Goal: Task Accomplishment & Management: Manage account settings

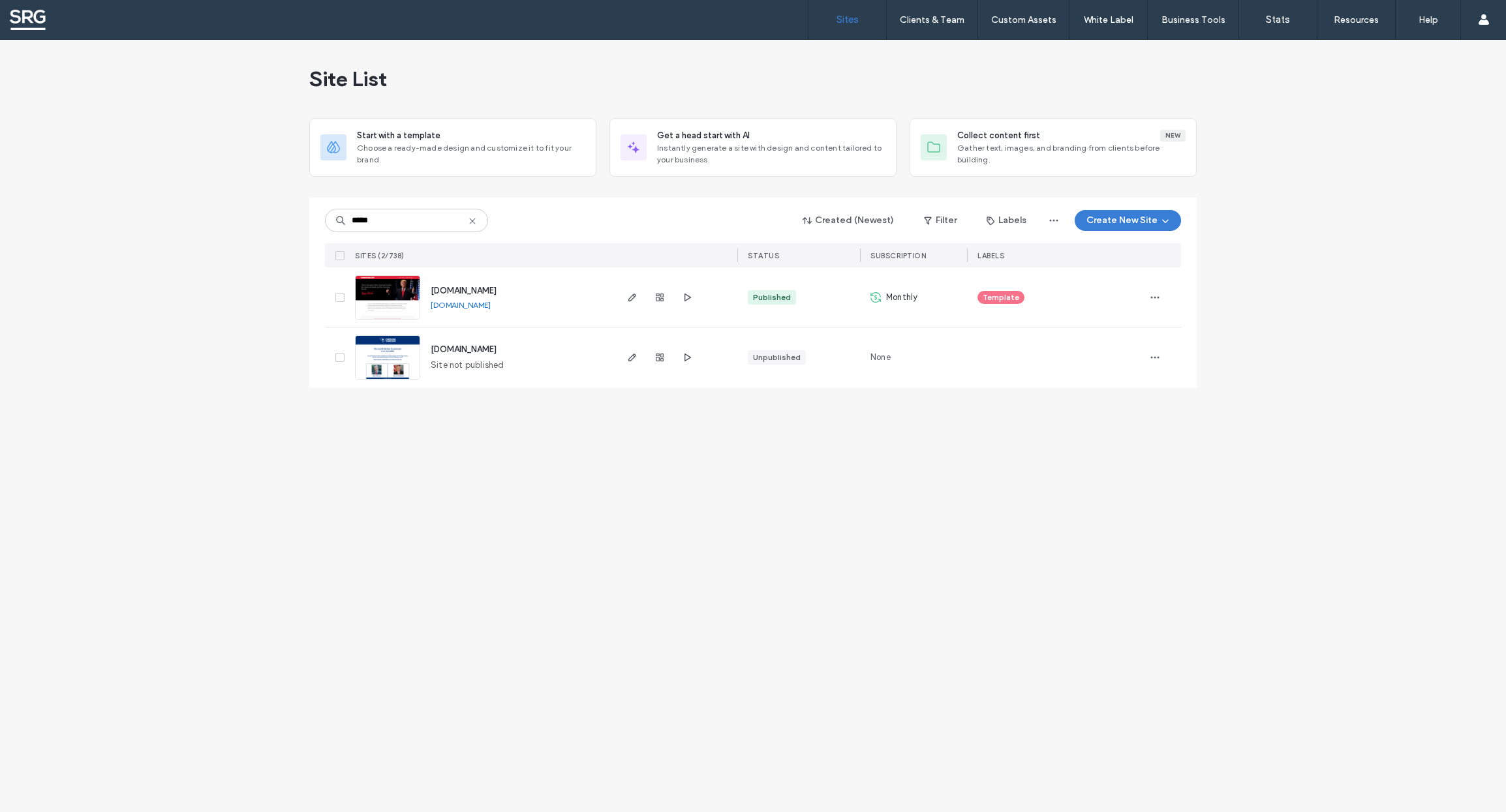
drag, startPoint x: 368, startPoint y: 221, endPoint x: 329, endPoint y: 219, distance: 39.1
click at [329, 219] on input "*****" at bounding box center [407, 221] width 163 height 23
type input "****"
click at [398, 290] on img at bounding box center [387, 320] width 64 height 89
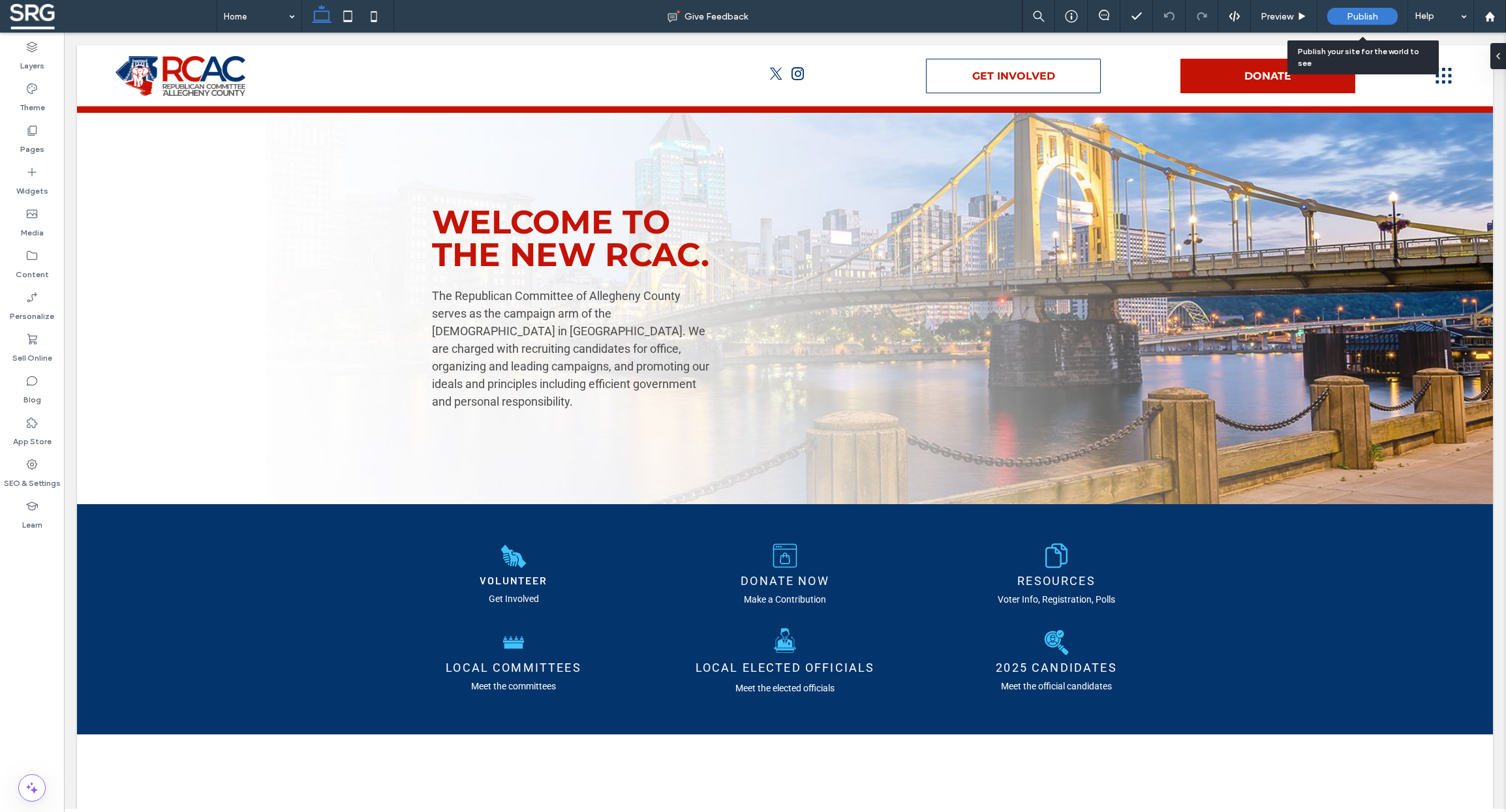
drag, startPoint x: 1353, startPoint y: 14, endPoint x: 1347, endPoint y: 20, distance: 8.5
click at [1353, 14] on span "Publish" at bounding box center [1363, 16] width 31 height 11
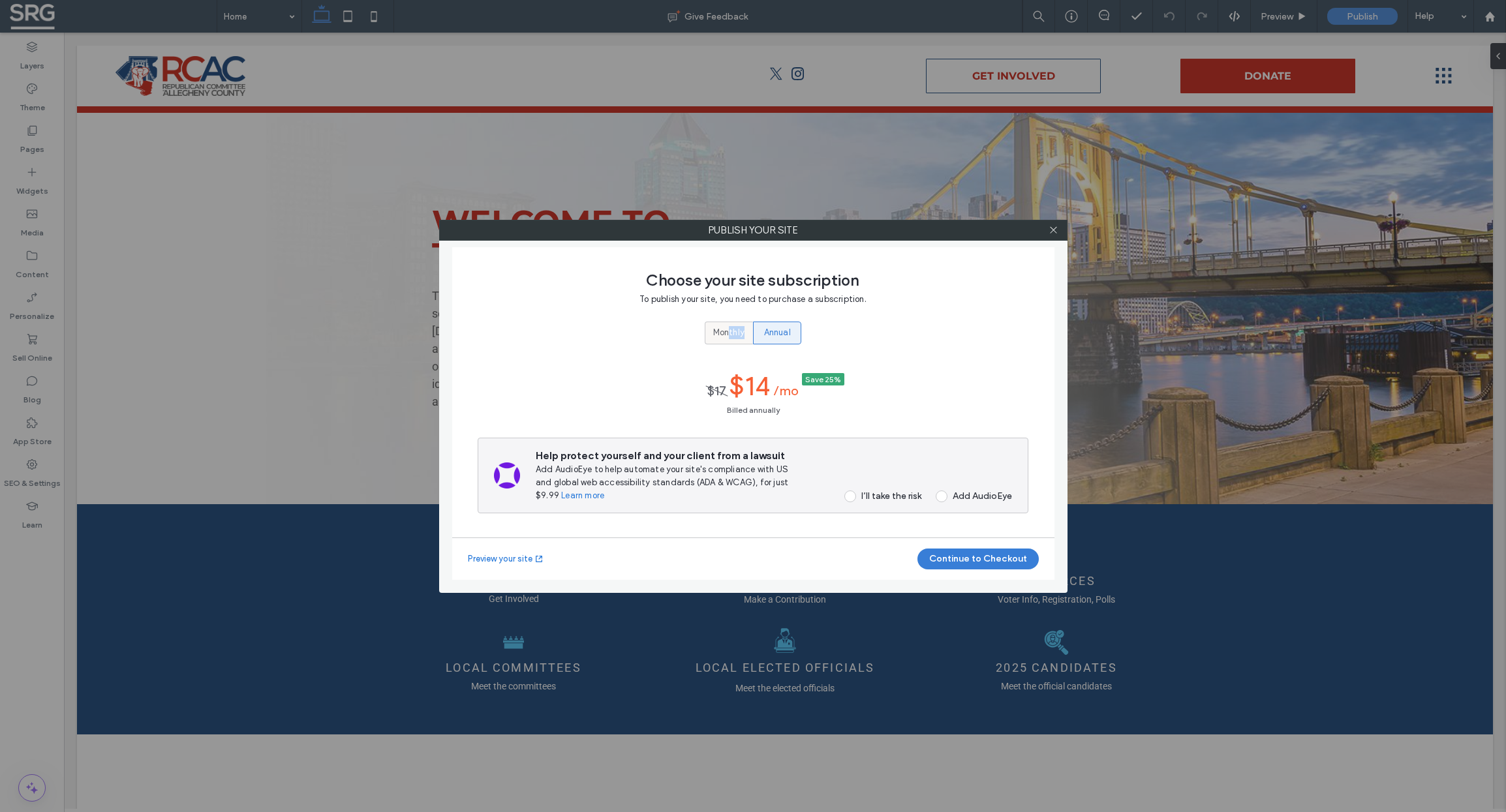
click at [728, 338] on div "Monthly" at bounding box center [729, 333] width 31 height 22
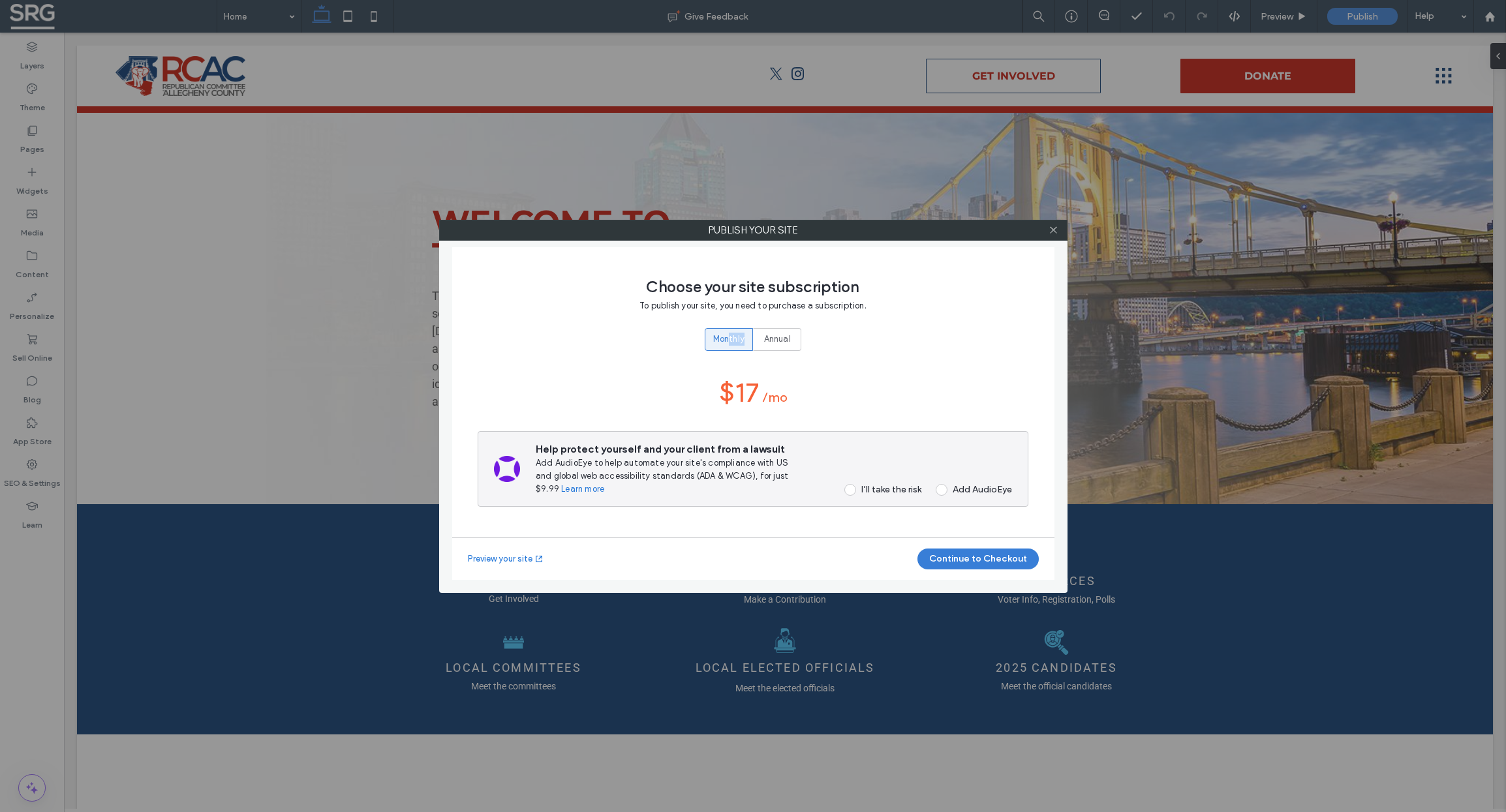
click at [846, 490] on span at bounding box center [850, 489] width 12 height 12
click at [957, 554] on button "Continue to Checkout" at bounding box center [978, 559] width 122 height 21
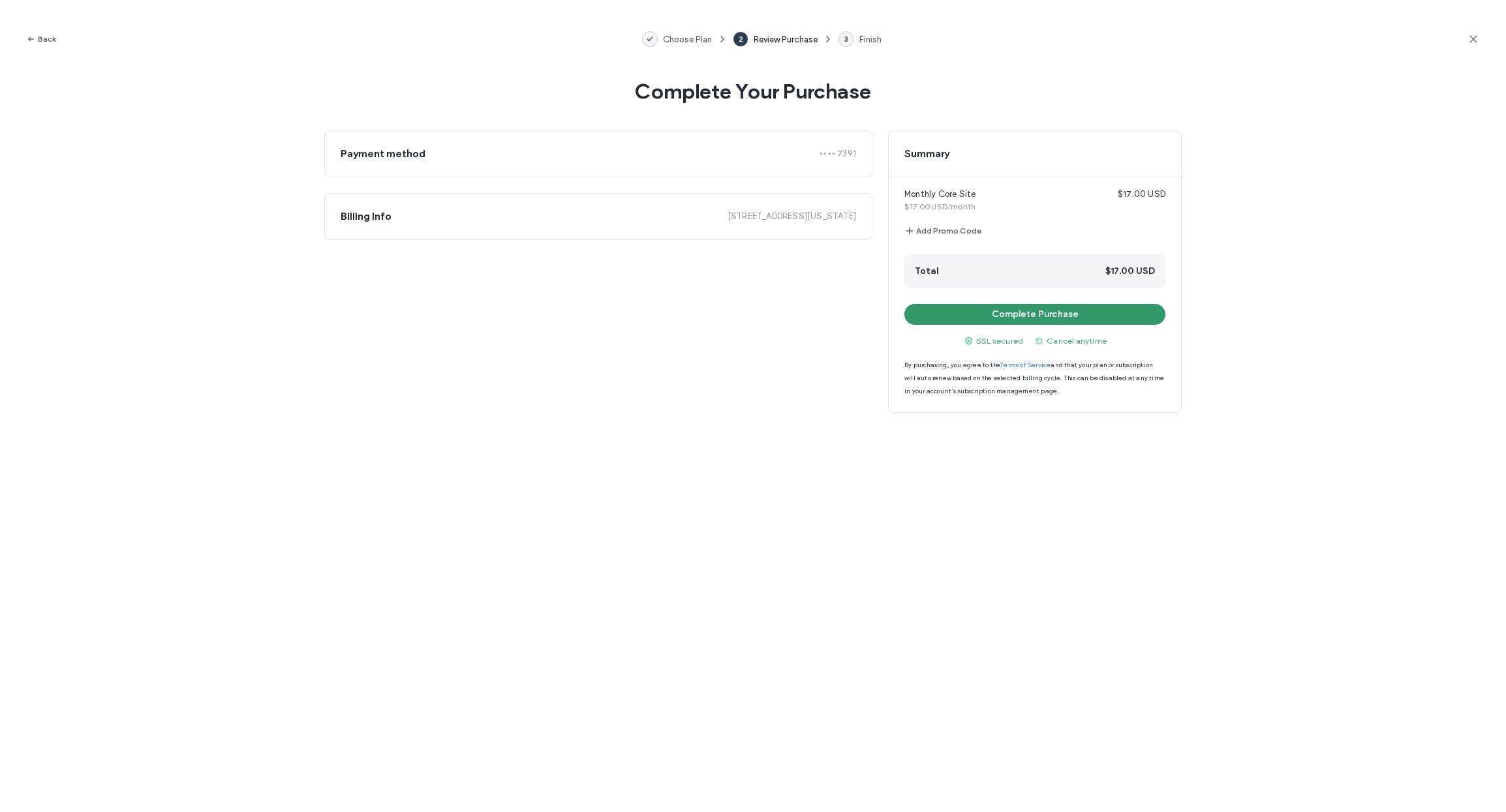
click at [1019, 311] on button "Complete Purchase" at bounding box center [1035, 314] width 261 height 21
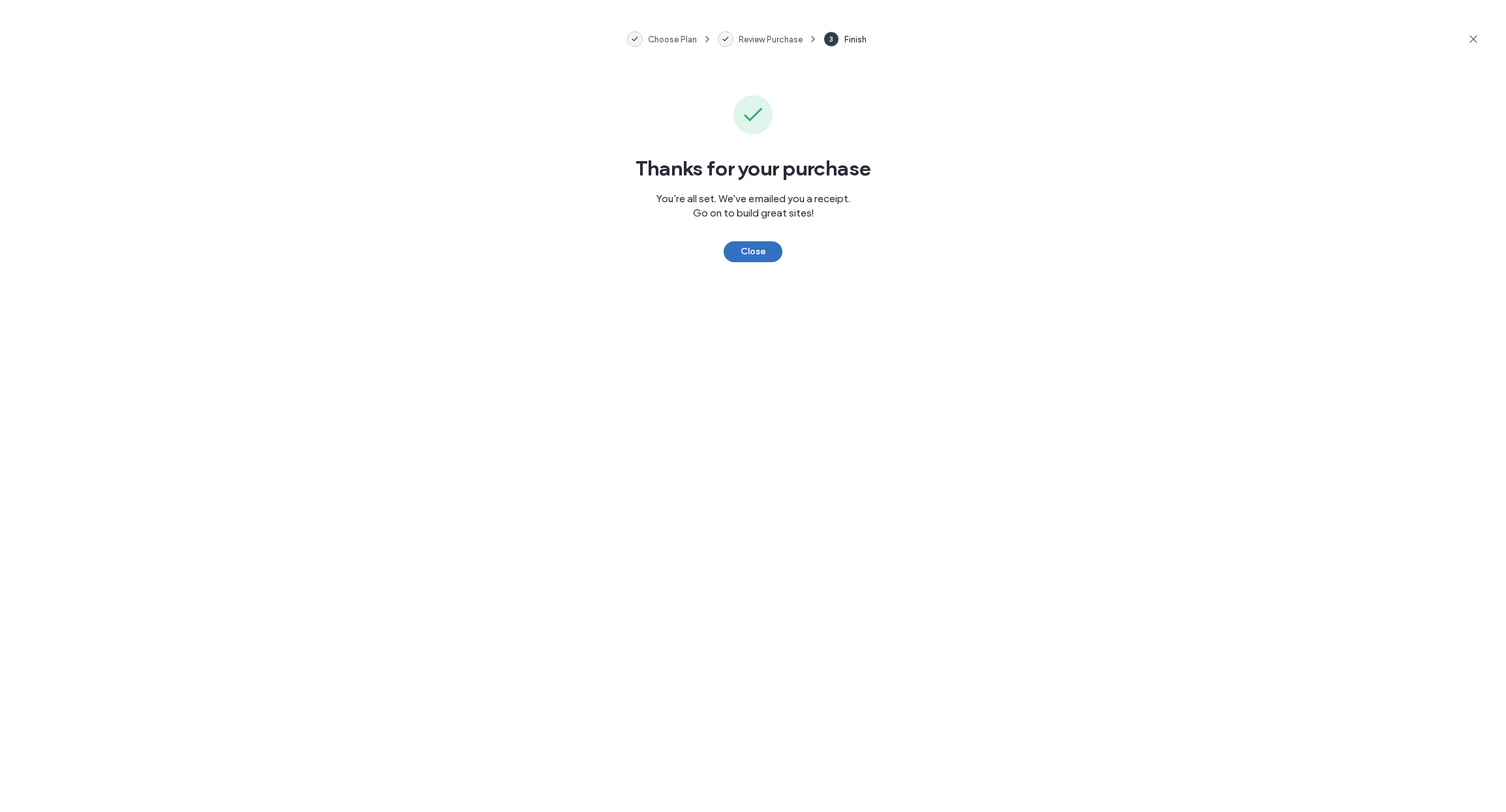
click at [760, 257] on button "Close" at bounding box center [753, 251] width 59 height 21
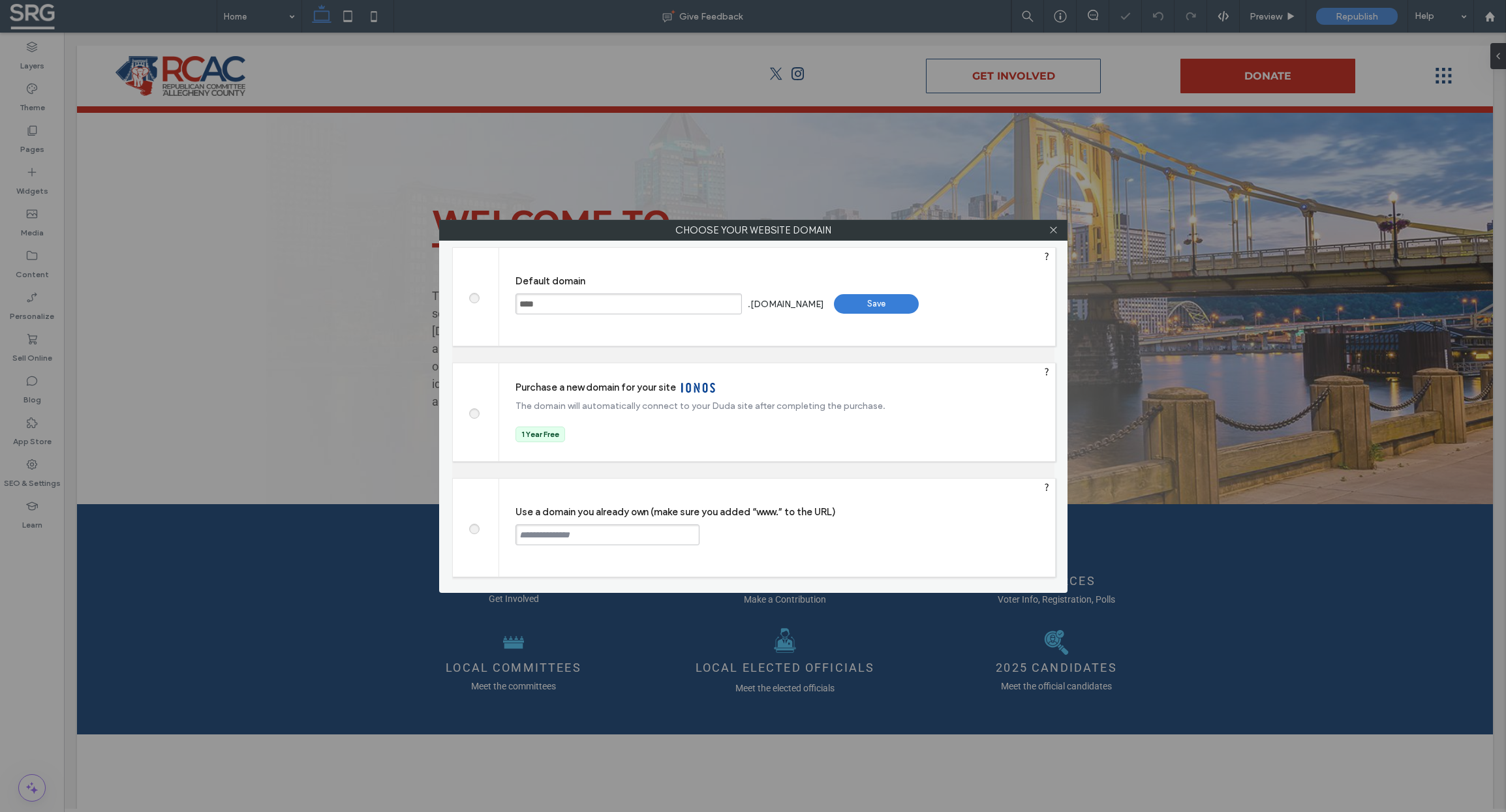
click at [474, 527] on span at bounding box center [474, 527] width 0 height 10
click at [544, 535] on input "text" at bounding box center [607, 535] width 184 height 21
paste input "**********"
type input "**********"
click at [758, 538] on div "Continue" at bounding box center [749, 534] width 85 height 20
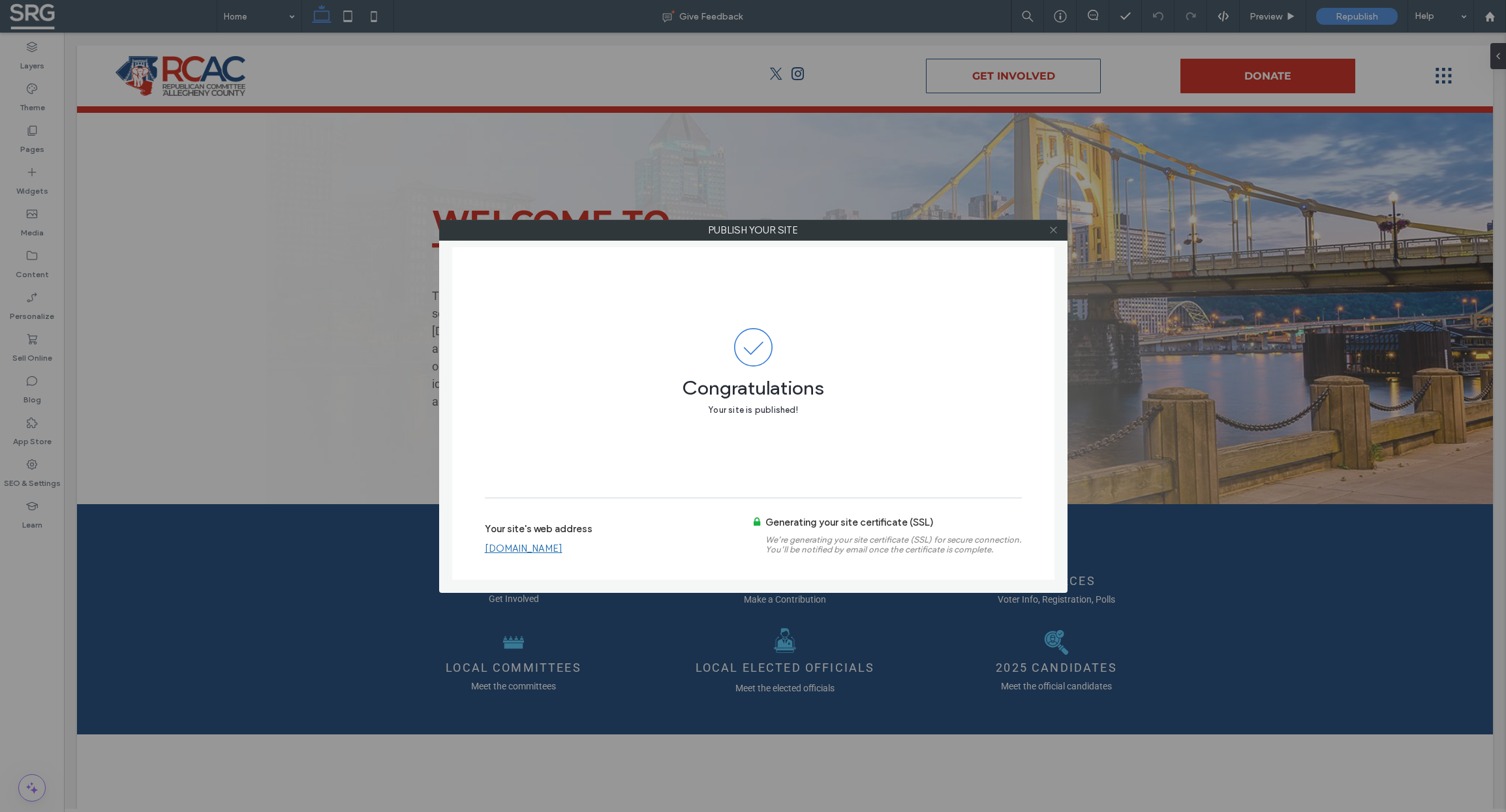
click at [1054, 231] on icon at bounding box center [1053, 229] width 10 height 10
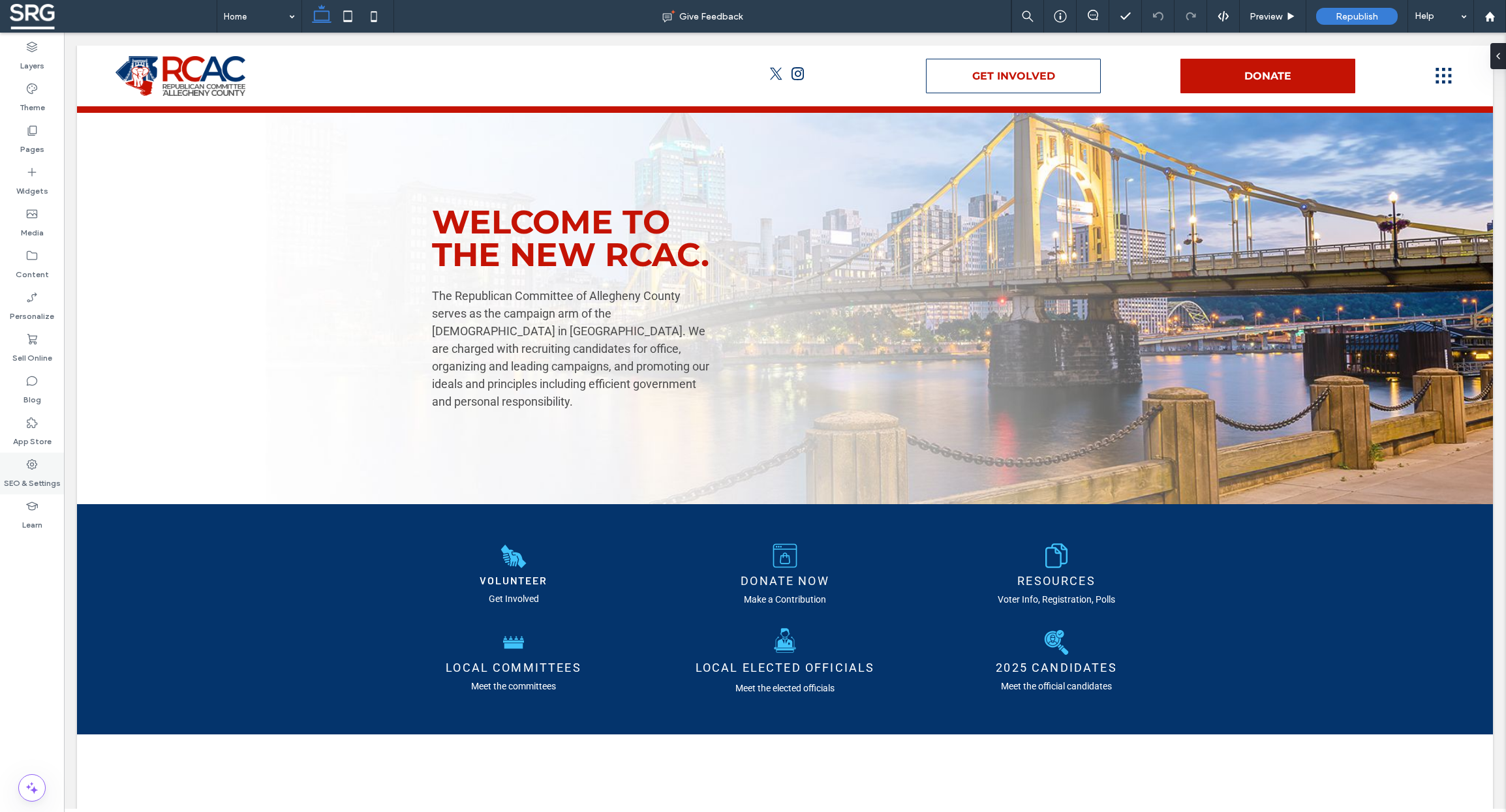
click at [33, 467] on icon at bounding box center [31, 464] width 13 height 13
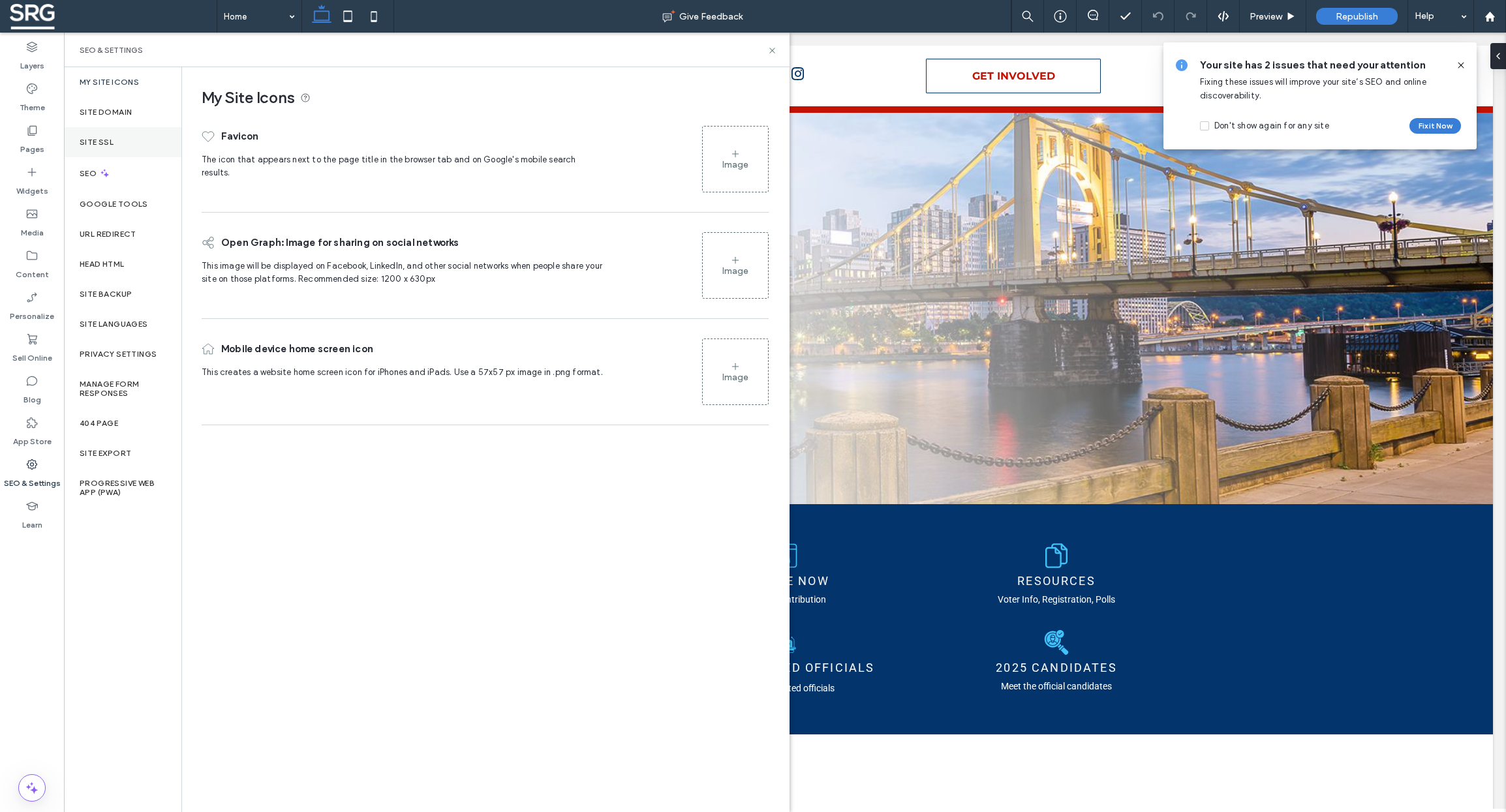
click at [97, 145] on label "Site SSL" at bounding box center [96, 141] width 34 height 9
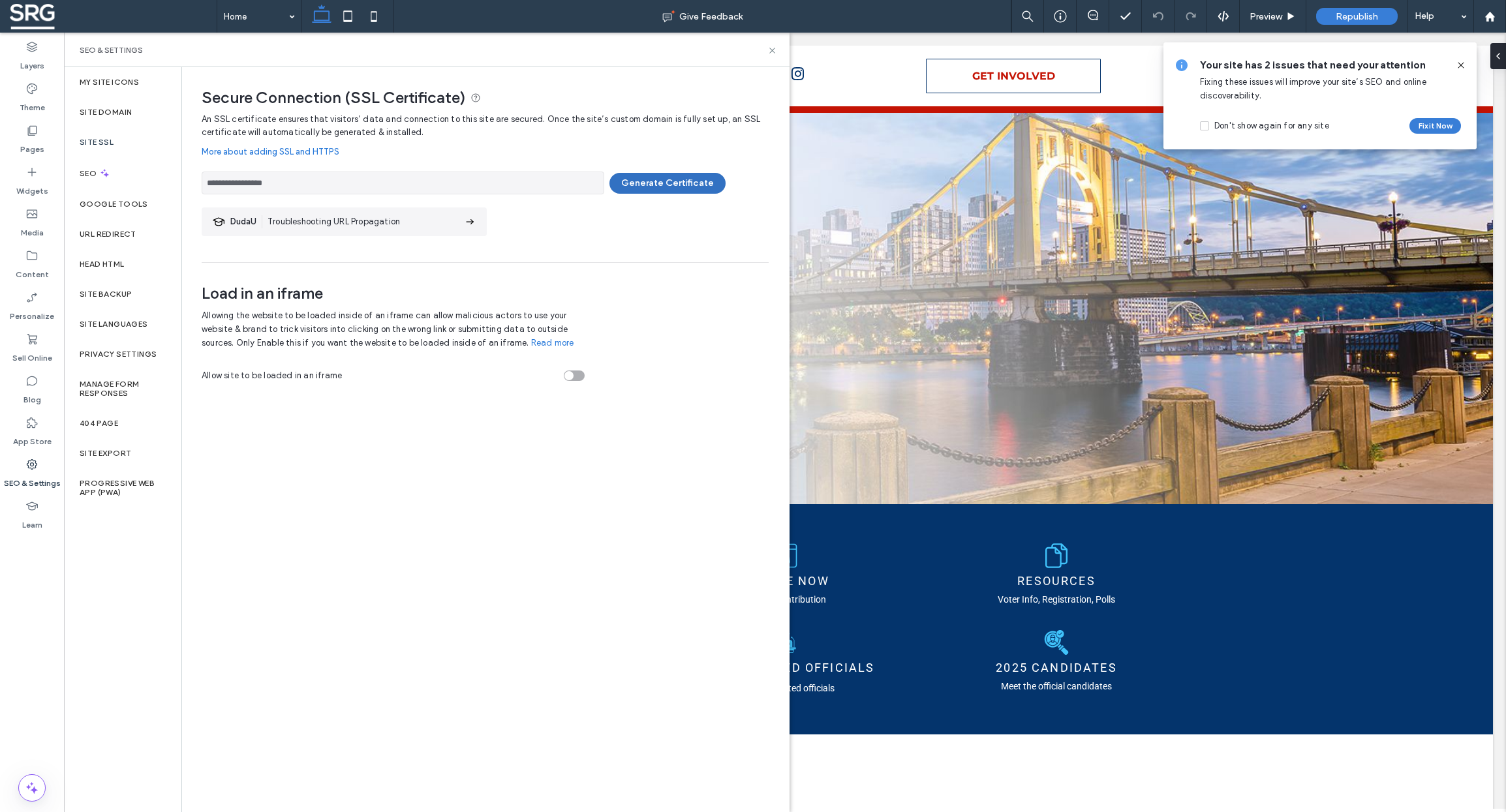
click at [643, 180] on button "Generate Certificate" at bounding box center [668, 183] width 116 height 21
drag, startPoint x: 301, startPoint y: 182, endPoint x: 196, endPoint y: 180, distance: 105.0
click at [196, 180] on div at bounding box center [753, 406] width 1506 height 812
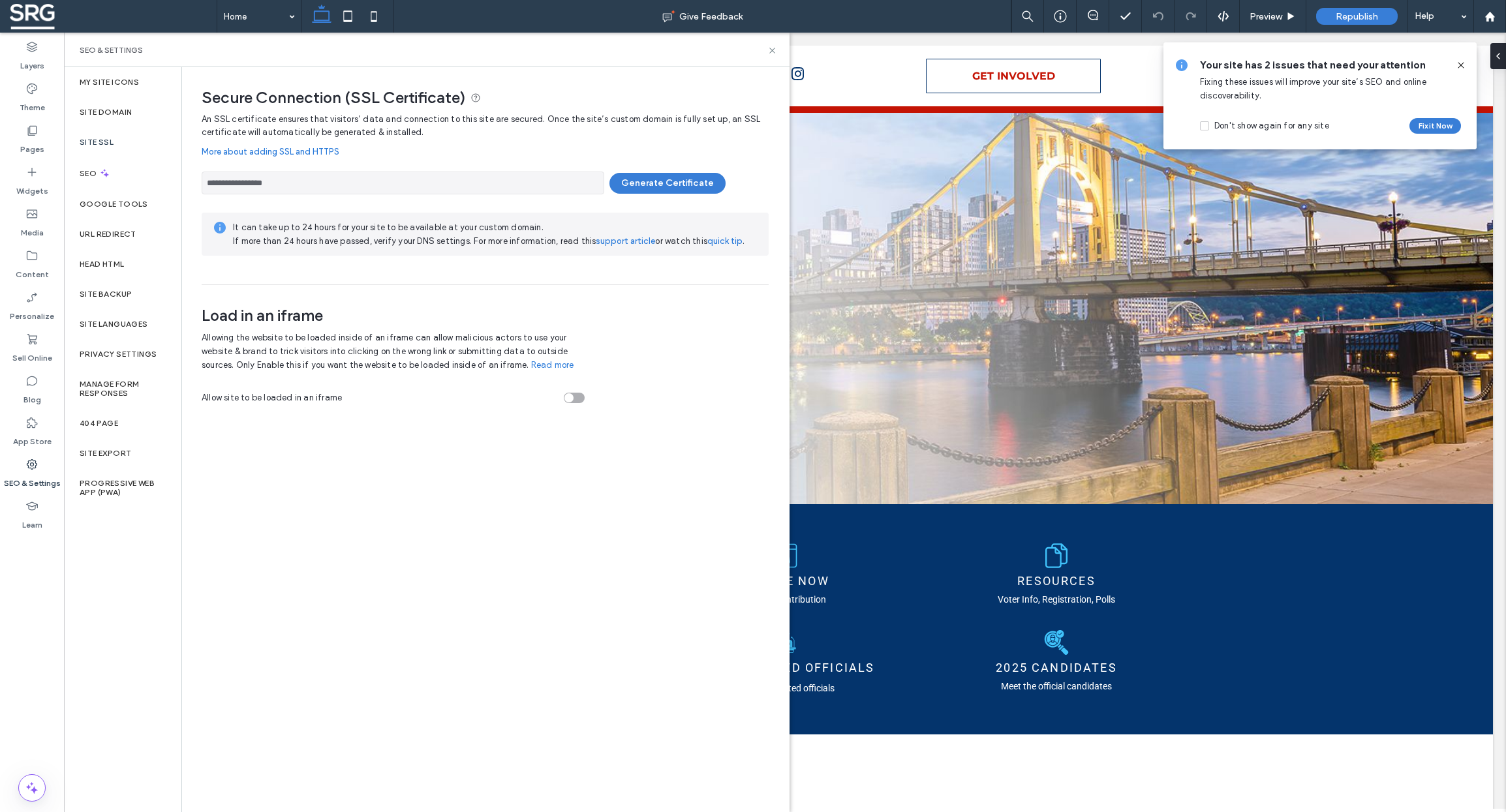
drag, startPoint x: 301, startPoint y: 183, endPoint x: 182, endPoint y: 175, distance: 119.3
click at [202, 175] on input "**********" at bounding box center [402, 182] width 402 height 23
click at [638, 184] on button "Generate Certificate" at bounding box center [668, 183] width 116 height 21
click at [635, 180] on button "Generate Certificate" at bounding box center [668, 183] width 116 height 21
click at [92, 104] on div "Site Domain" at bounding box center [123, 112] width 118 height 30
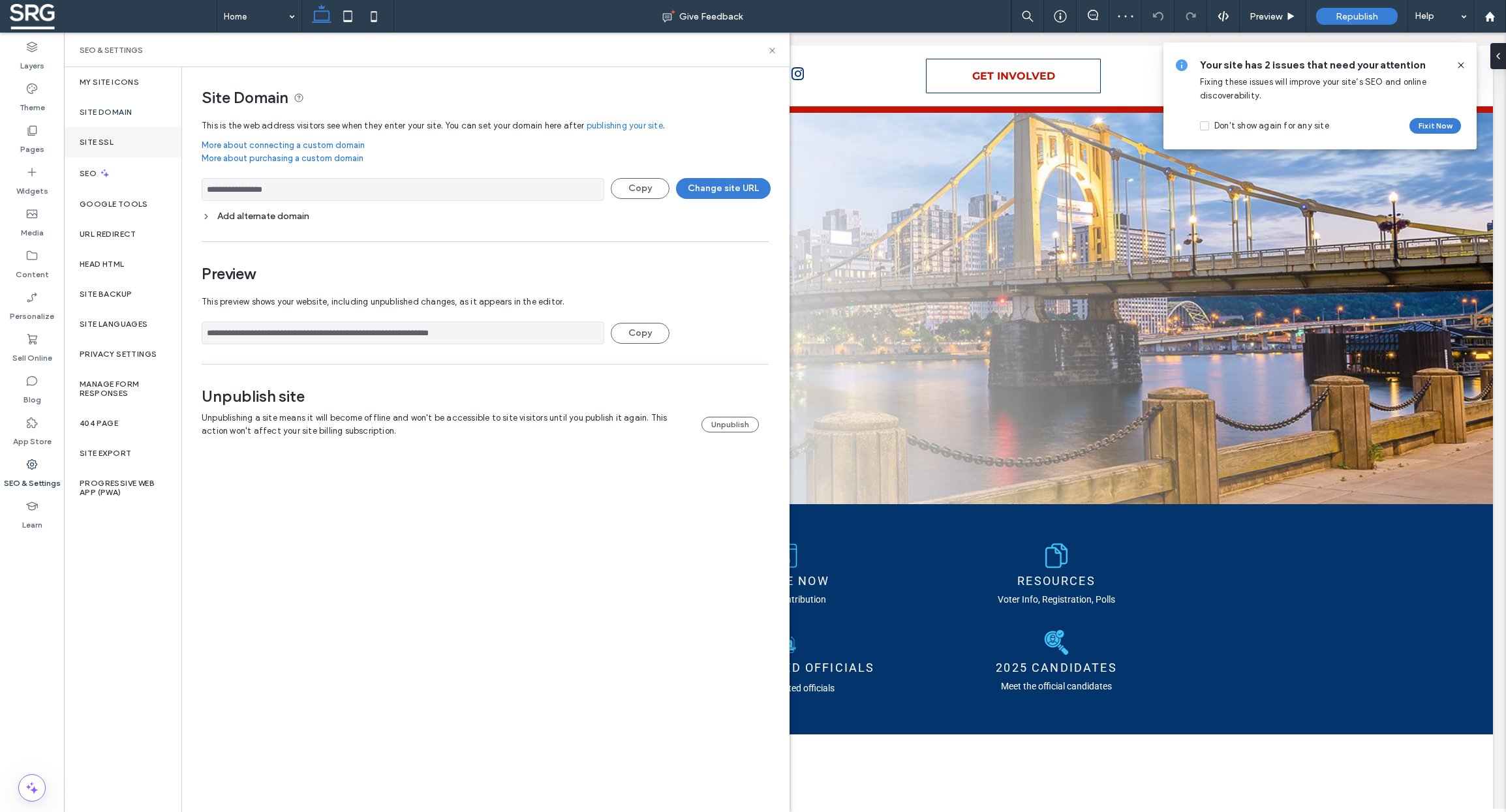
click at [93, 145] on label "Site SSL" at bounding box center [96, 141] width 34 height 9
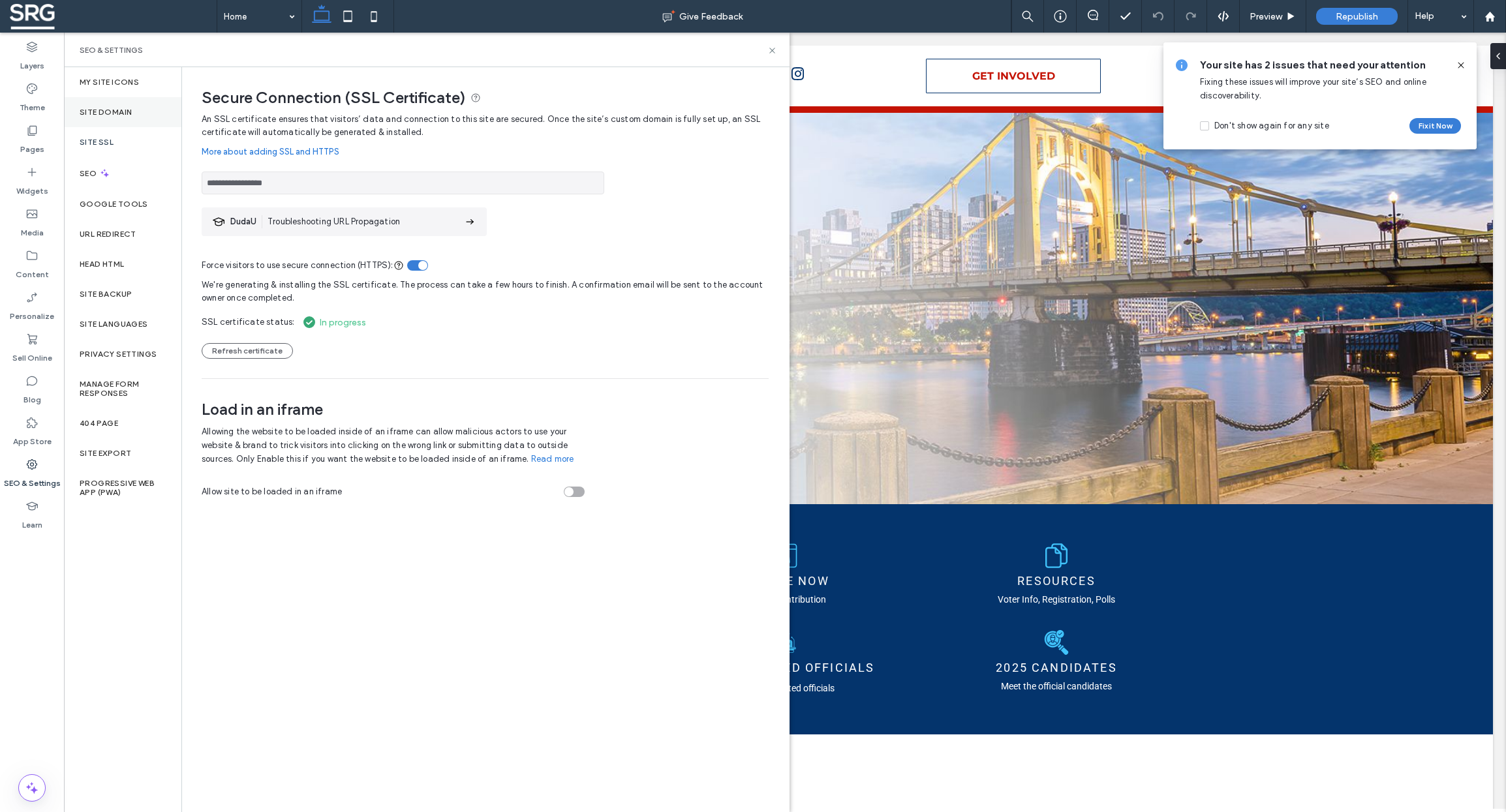
click at [105, 110] on label "Site Domain" at bounding box center [105, 112] width 52 height 9
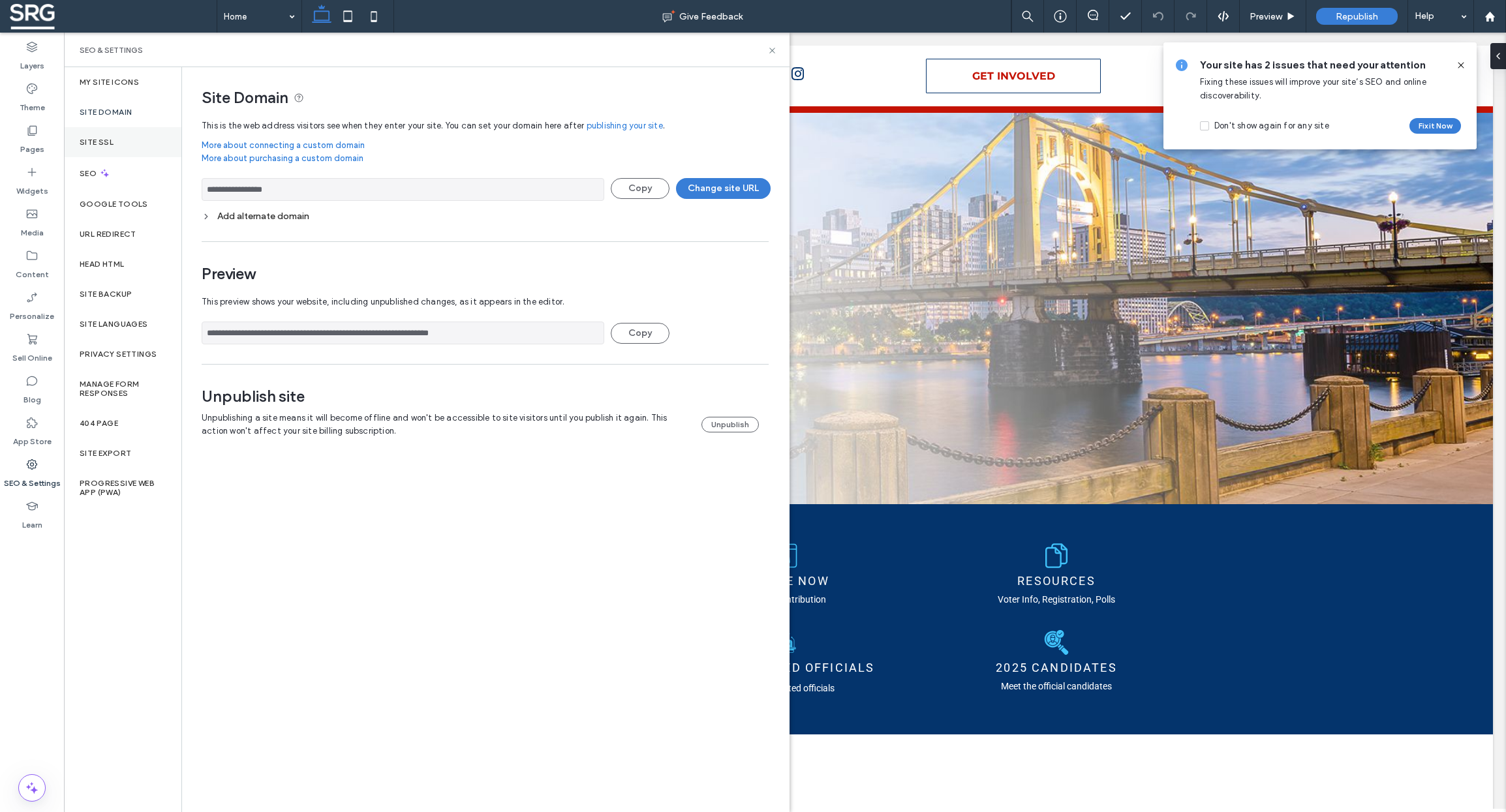
click at [98, 137] on label "Site SSL" at bounding box center [96, 141] width 34 height 9
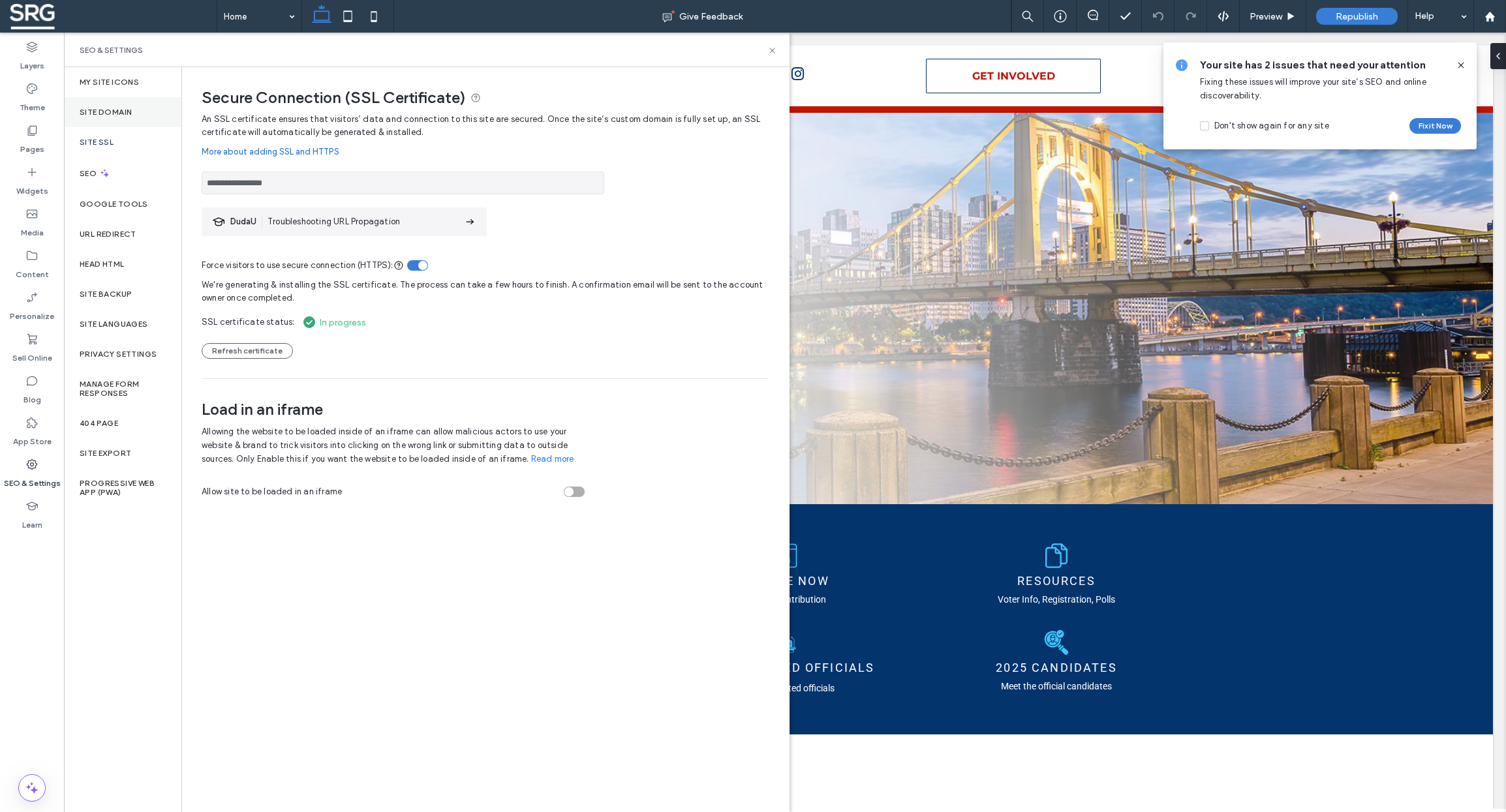
click at [103, 110] on label "Site Domain" at bounding box center [105, 112] width 52 height 9
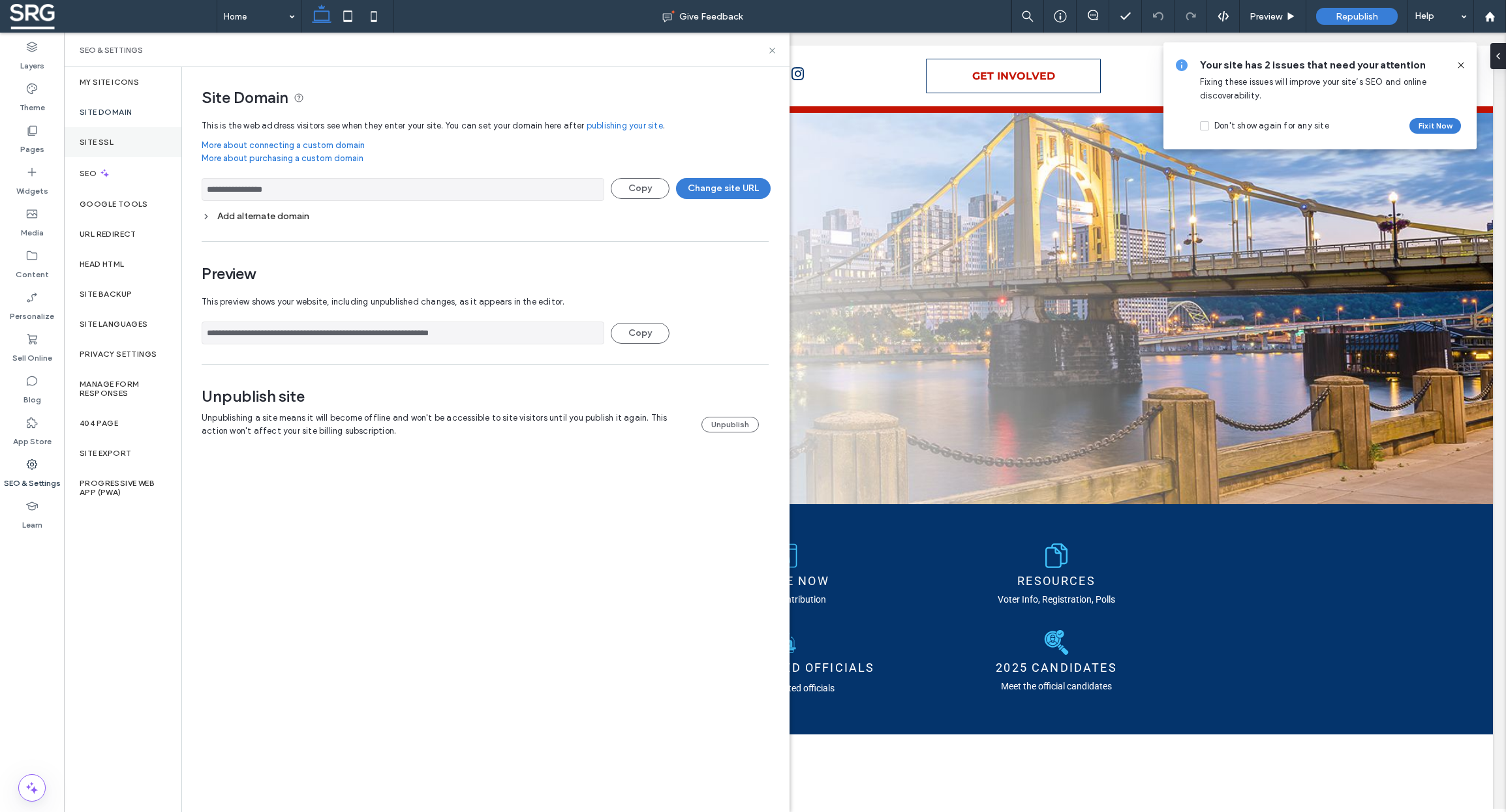
click at [101, 139] on label "Site SSL" at bounding box center [96, 141] width 34 height 9
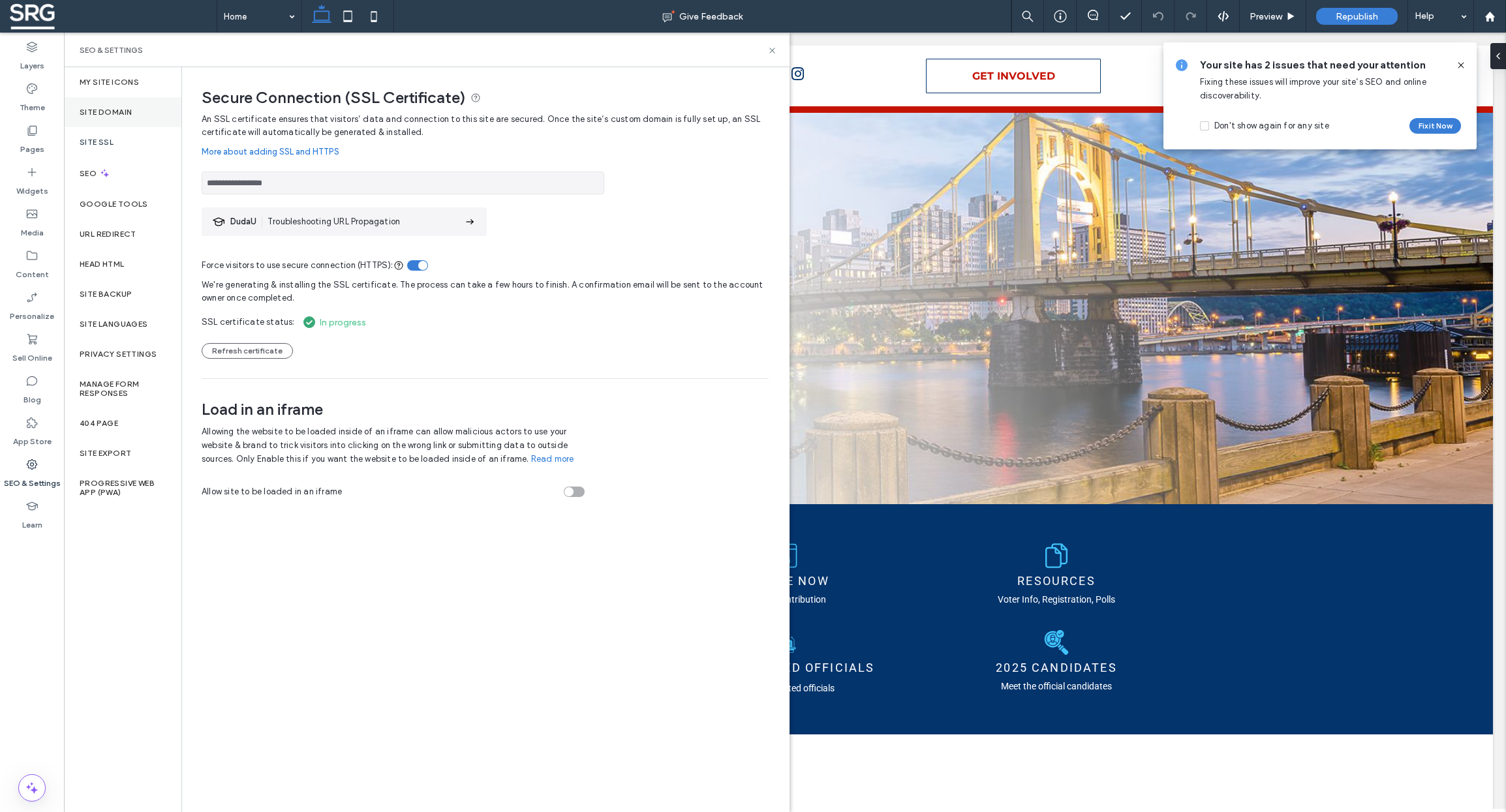
click at [106, 114] on label "Site Domain" at bounding box center [105, 112] width 52 height 9
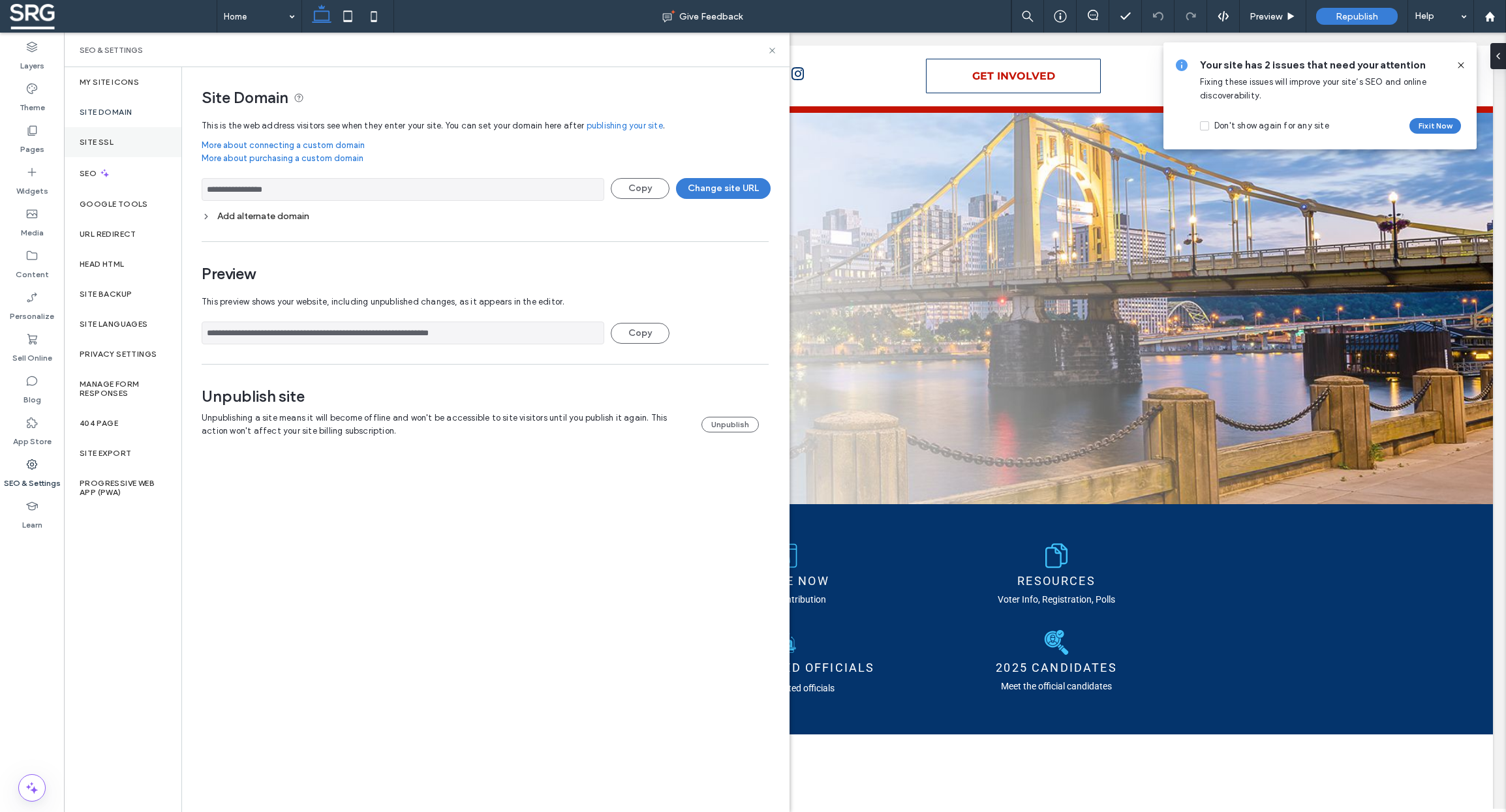
click at [98, 139] on label "Site SSL" at bounding box center [96, 141] width 34 height 9
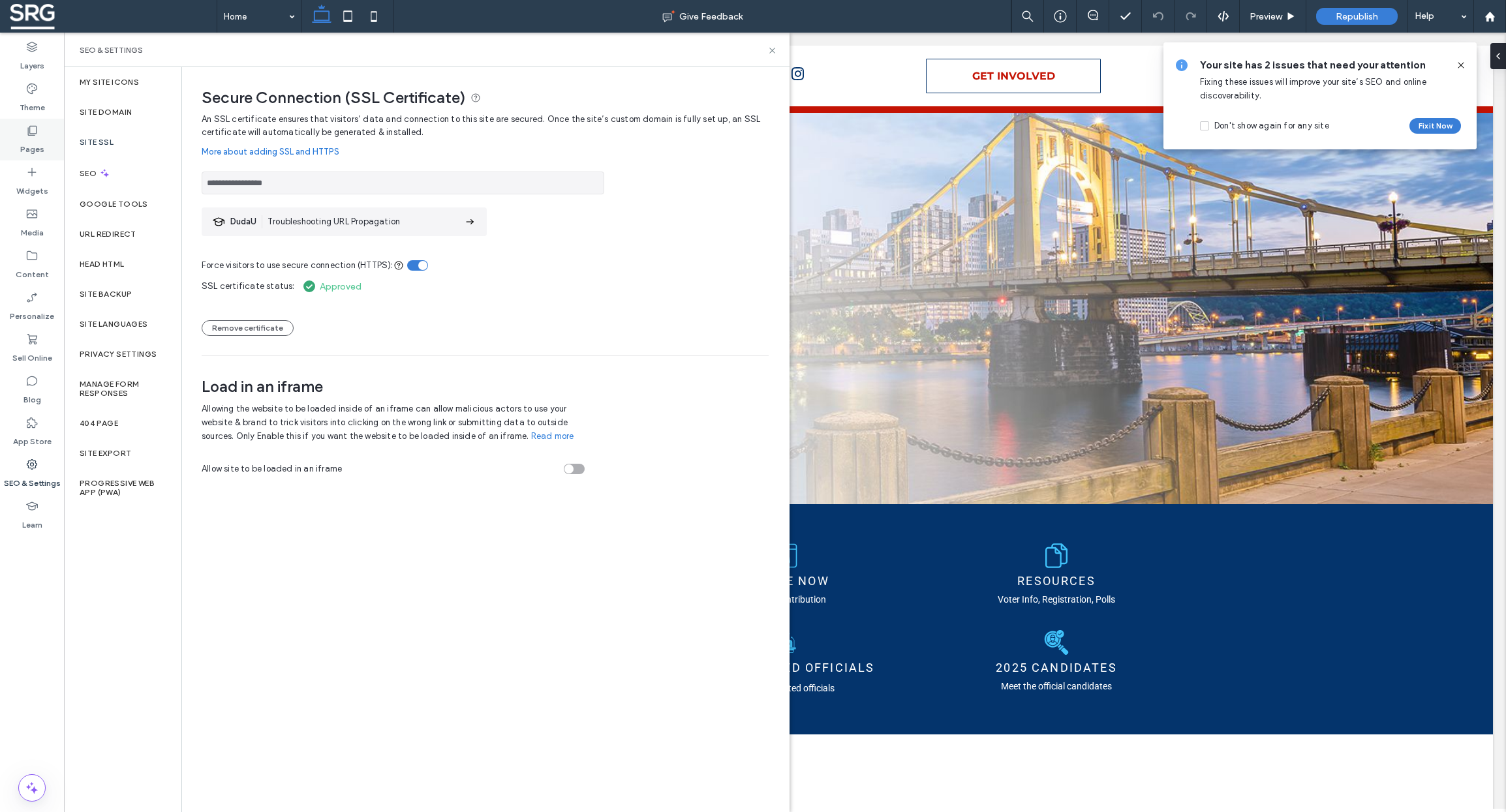
click at [32, 140] on label "Pages" at bounding box center [32, 146] width 24 height 18
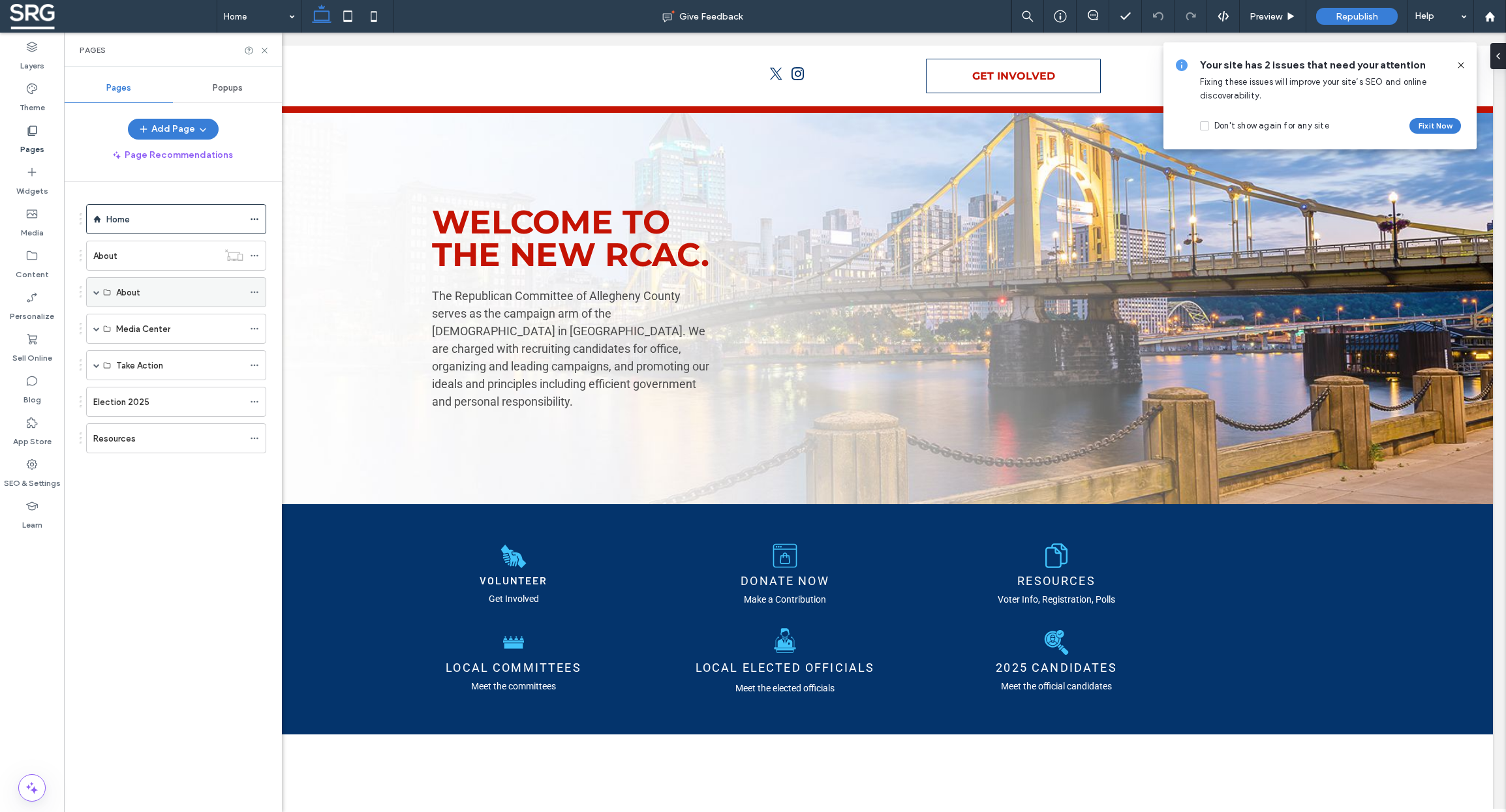
click at [95, 290] on span at bounding box center [97, 292] width 7 height 7
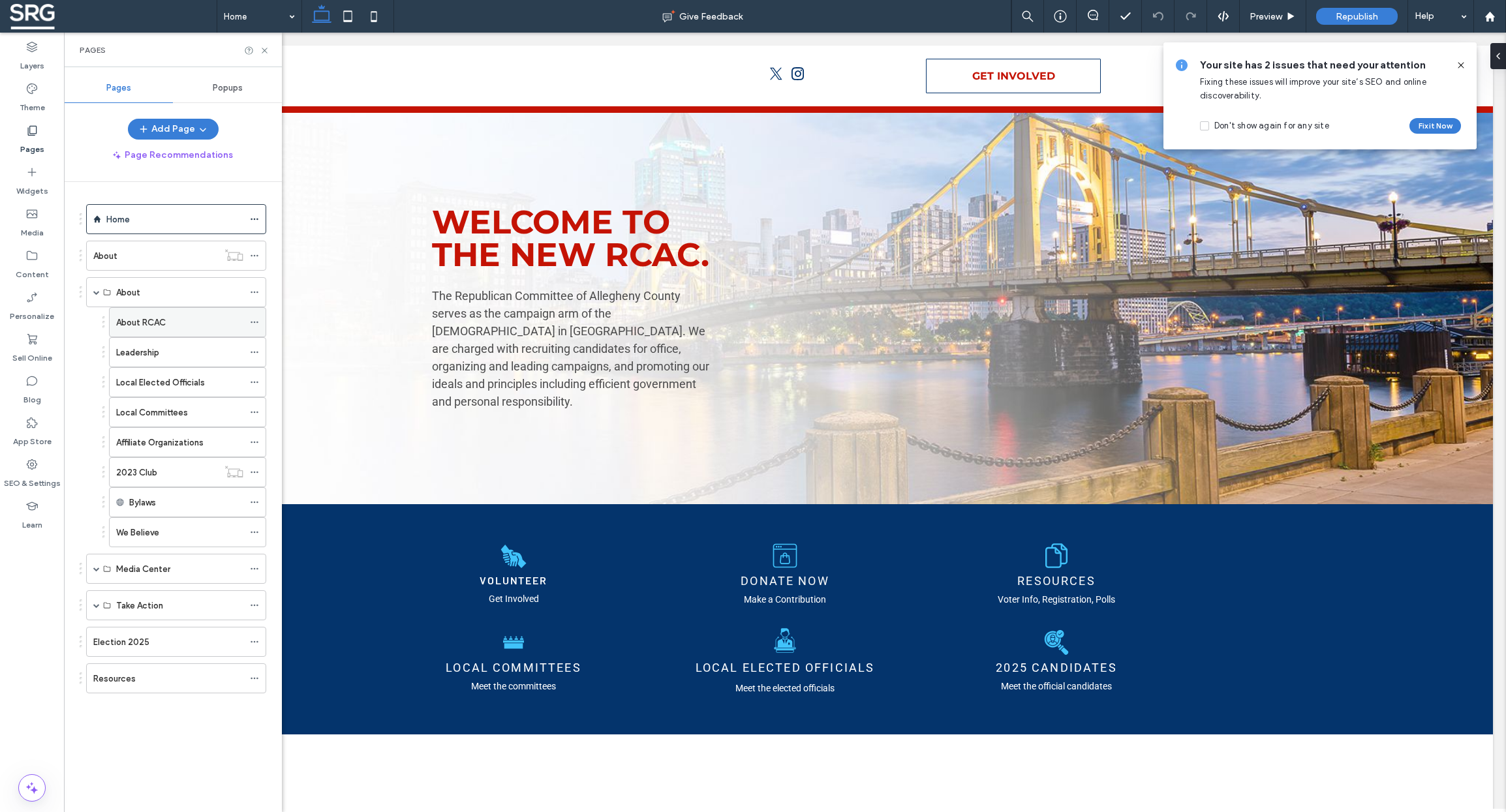
click at [191, 322] on div "About RCAC" at bounding box center [180, 322] width 127 height 14
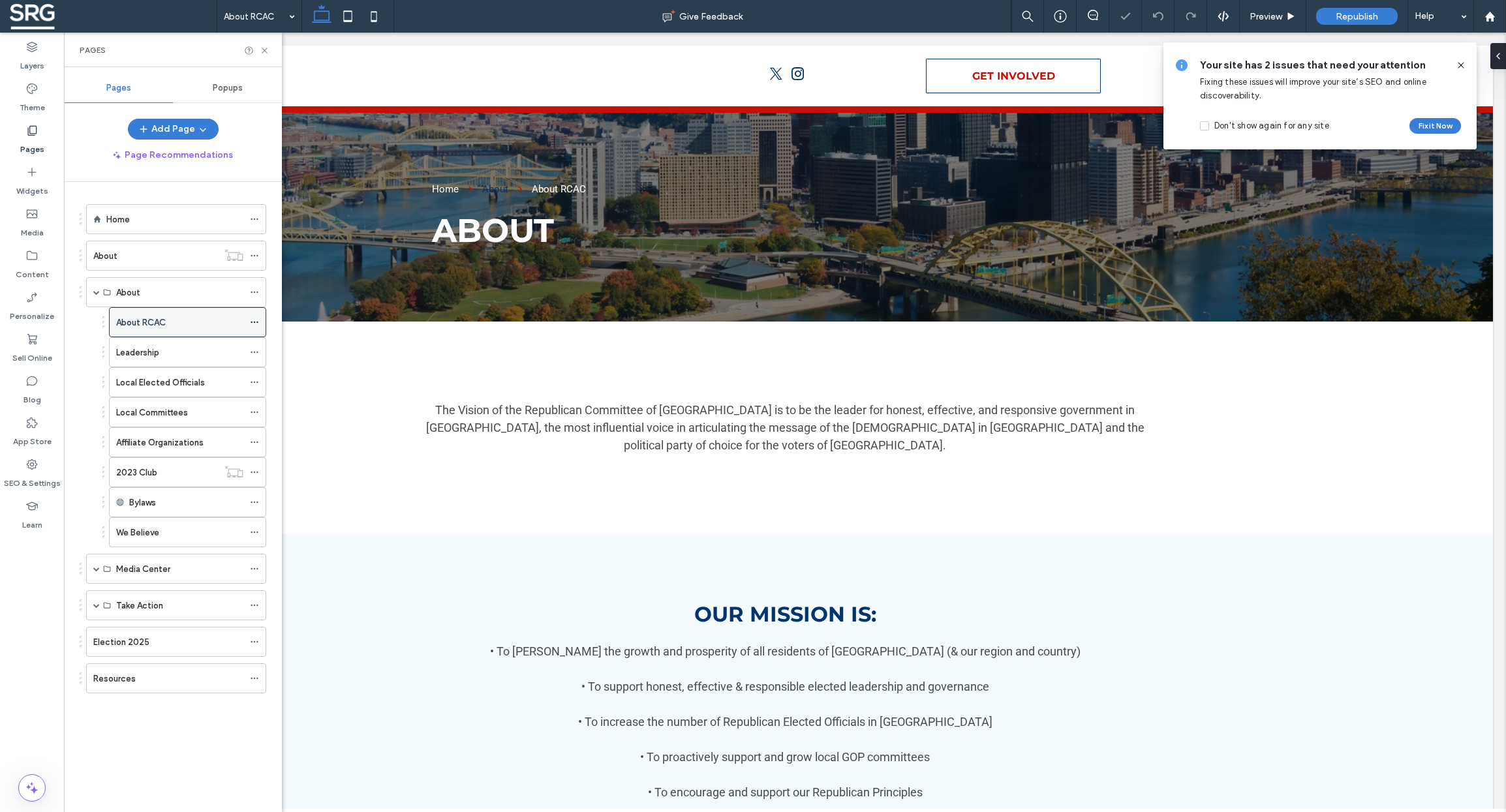
click at [251, 323] on use at bounding box center [254, 322] width 8 height 2
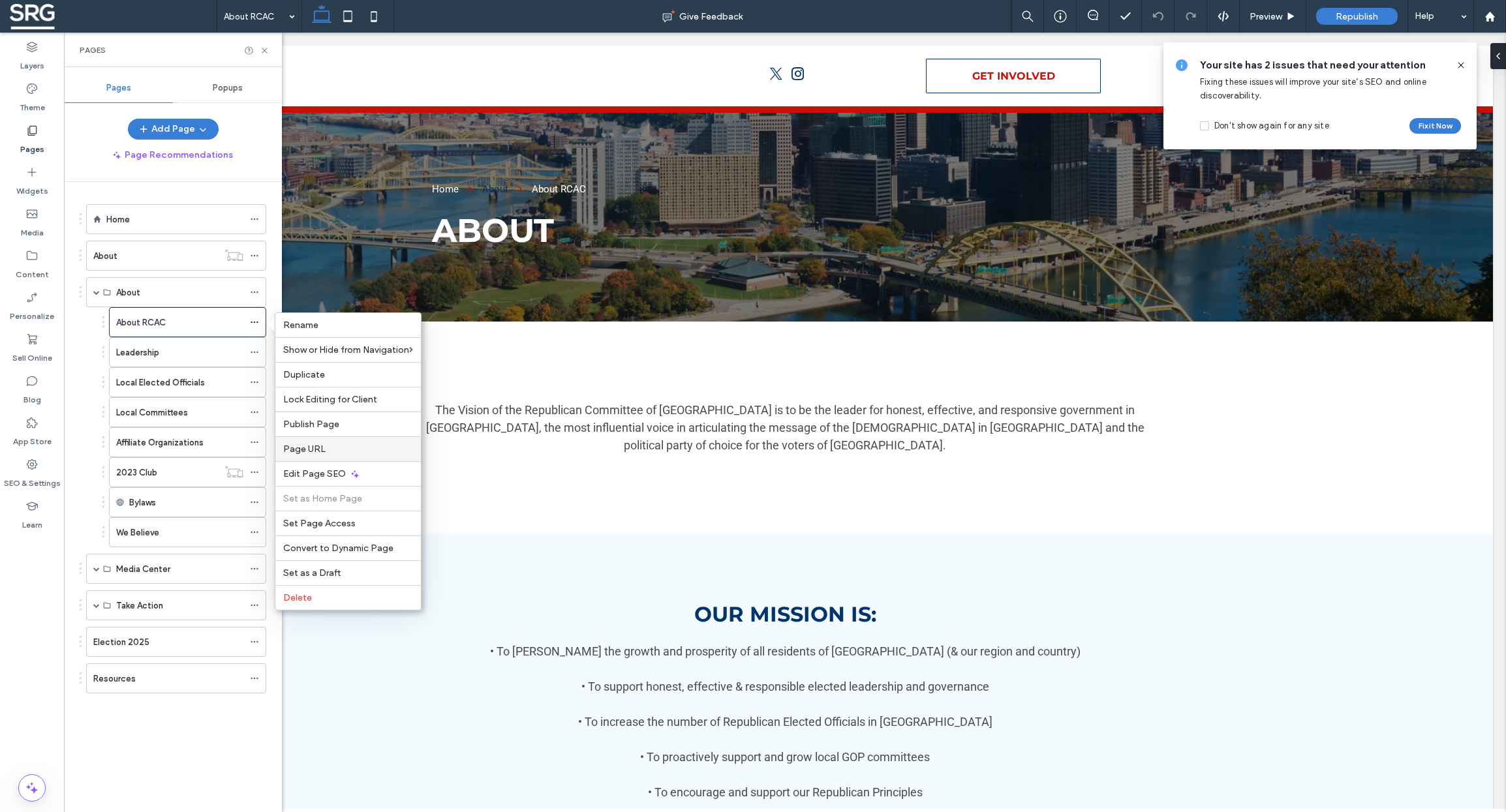
click at [316, 448] on span "Page URL" at bounding box center [304, 449] width 42 height 11
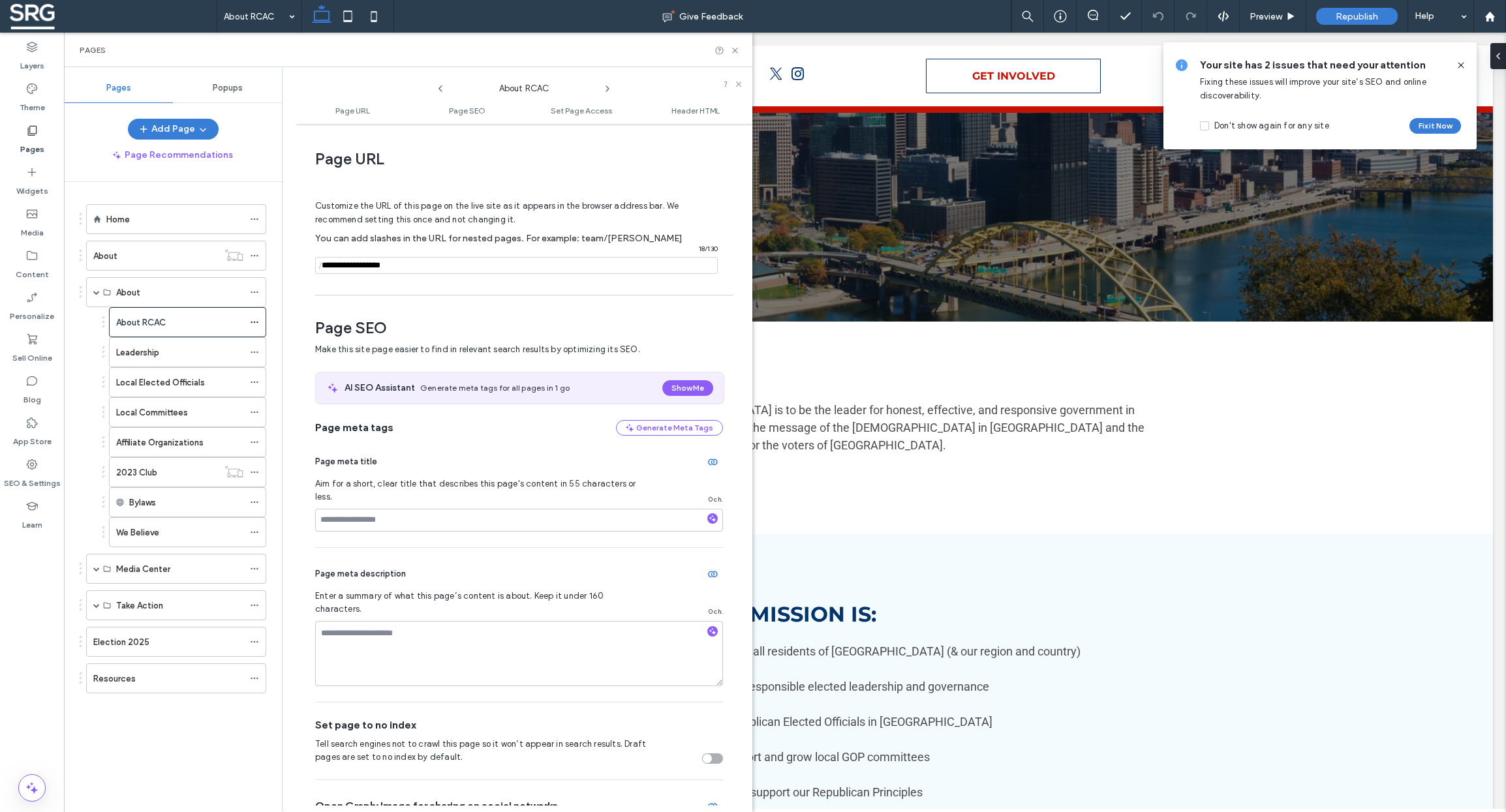
scroll to position [7, 0]
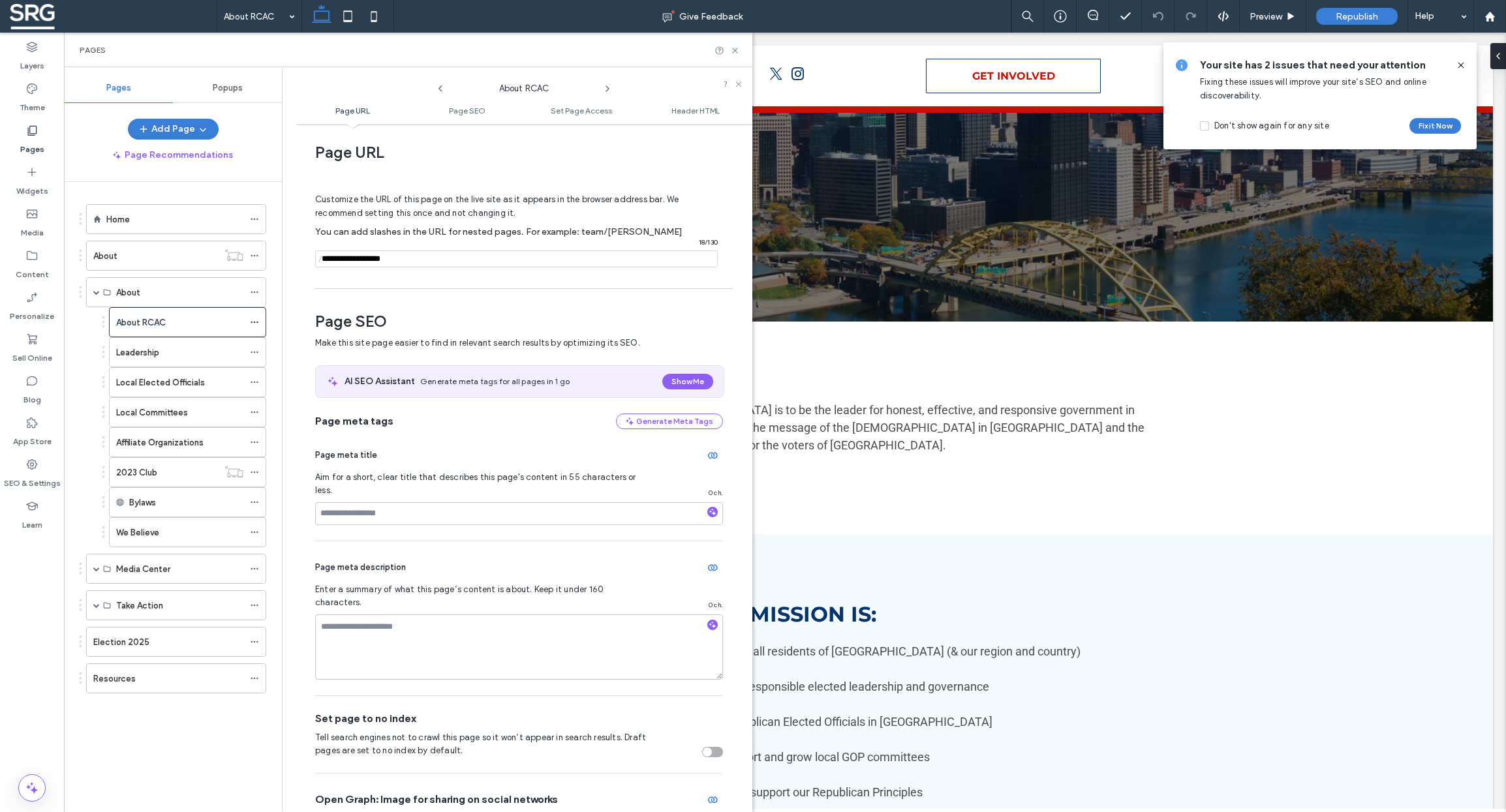
drag, startPoint x: 409, startPoint y: 260, endPoint x: 368, endPoint y: 261, distance: 41.0
click at [368, 261] on input "notEmpty" at bounding box center [516, 259] width 402 height 17
type input "**********"
click at [657, 303] on div "Page URL Customize the URL of this page on the live site as it appears in the b…" at bounding box center [524, 468] width 456 height 675
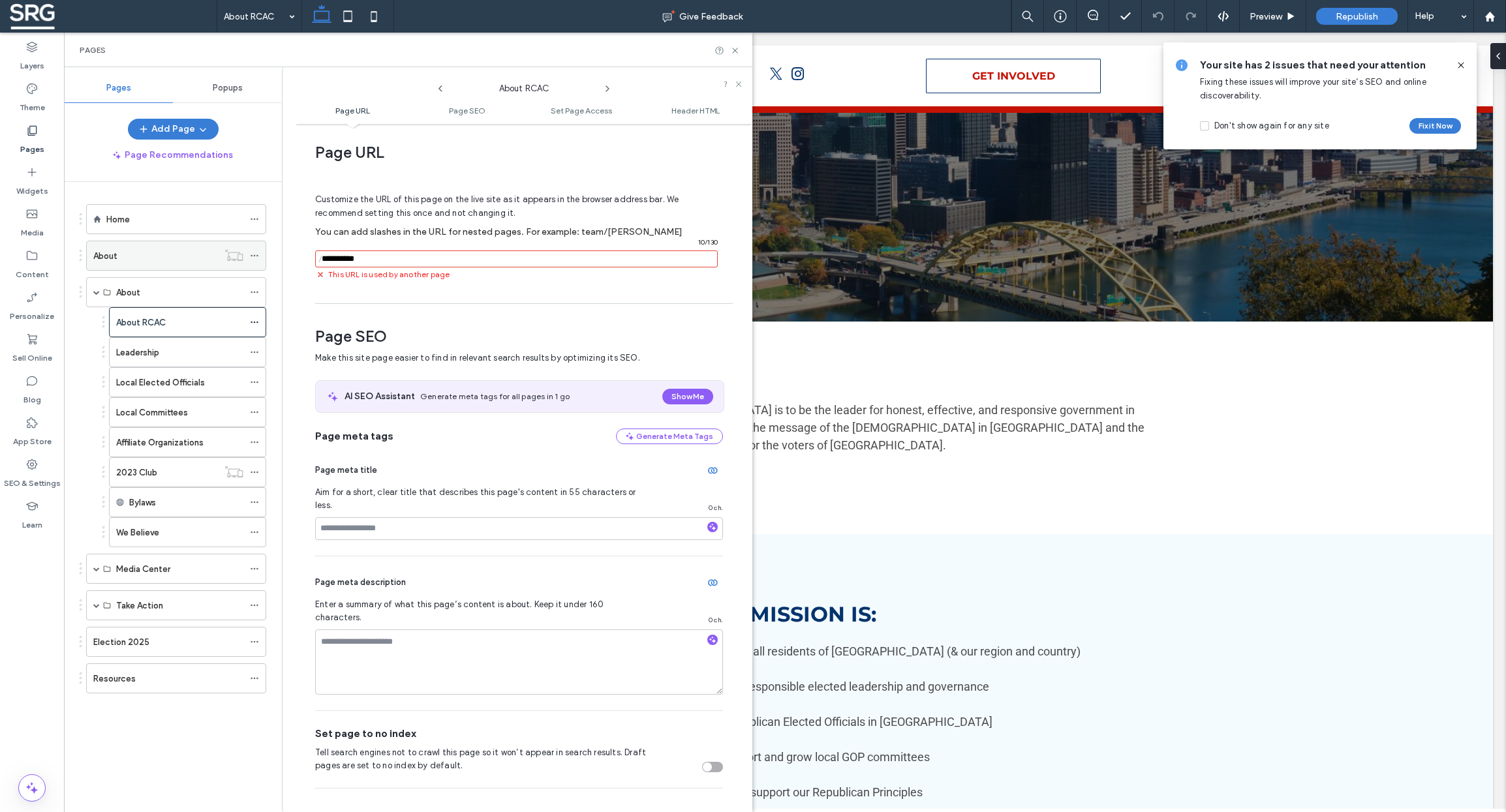
click at [152, 260] on div "About" at bounding box center [156, 256] width 124 height 14
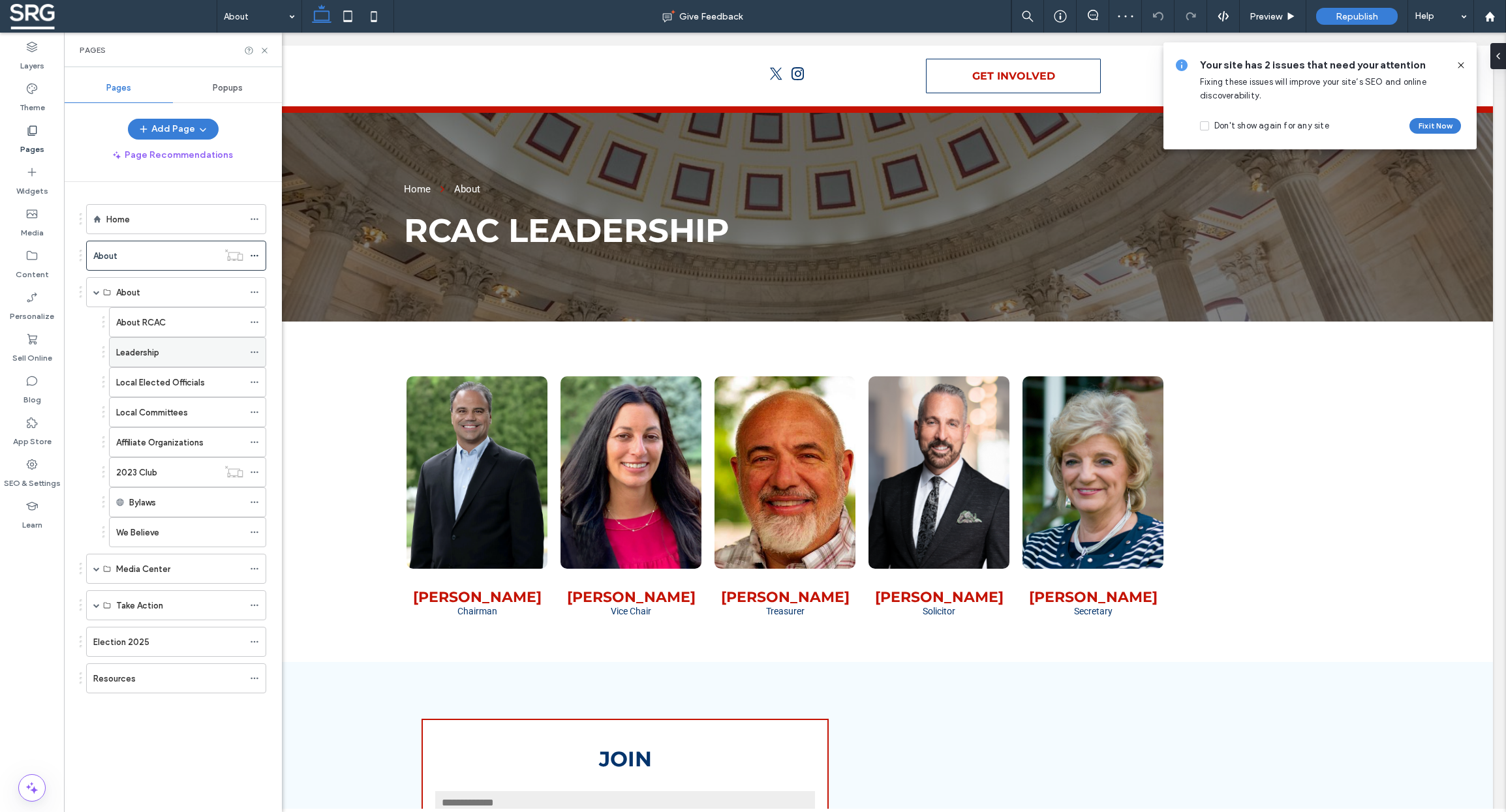
click at [166, 349] on div "Leadership" at bounding box center [180, 352] width 127 height 14
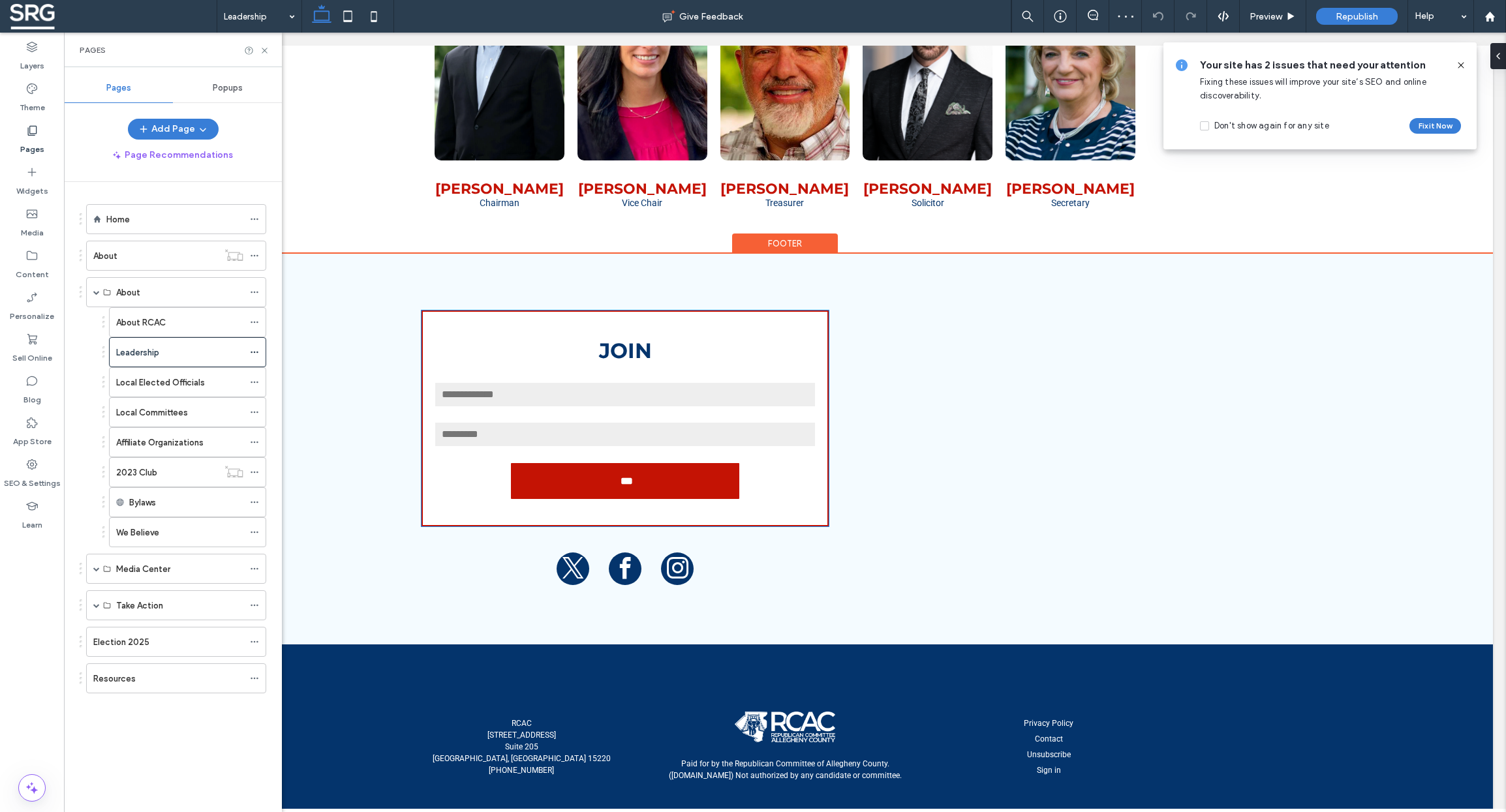
scroll to position [356, 0]
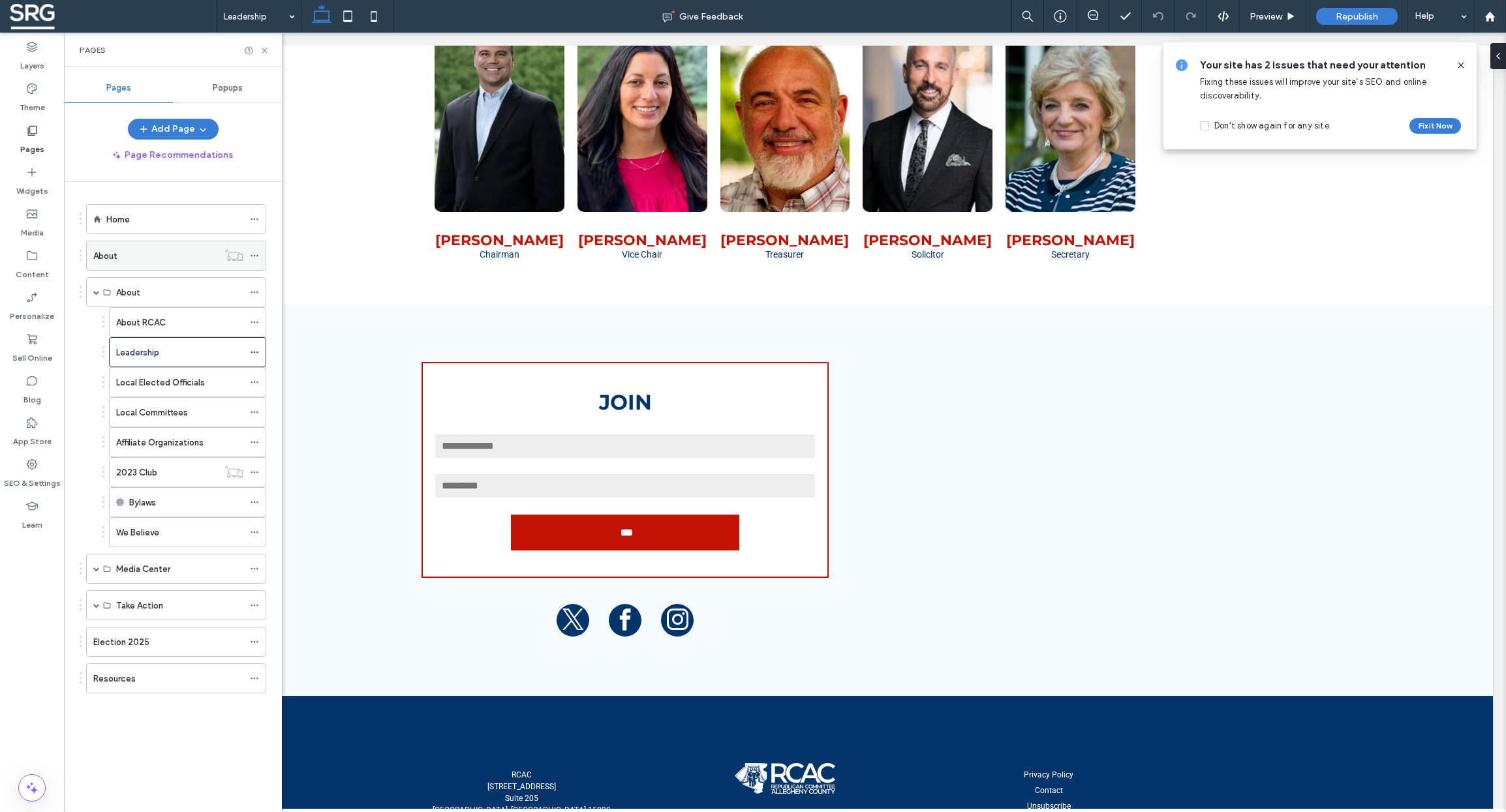
click at [153, 252] on div "About" at bounding box center [156, 256] width 124 height 14
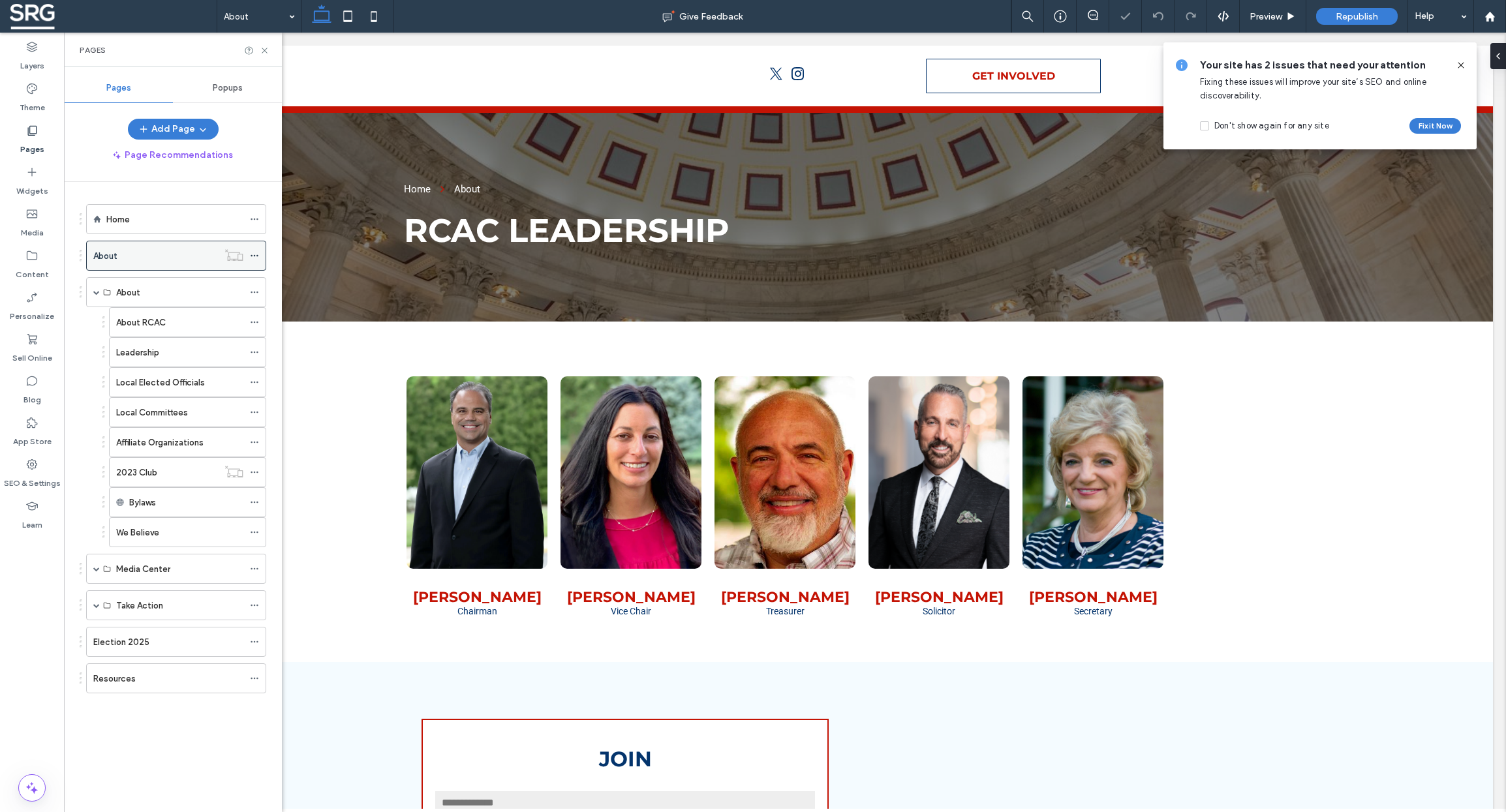
click at [250, 254] on icon at bounding box center [254, 255] width 9 height 9
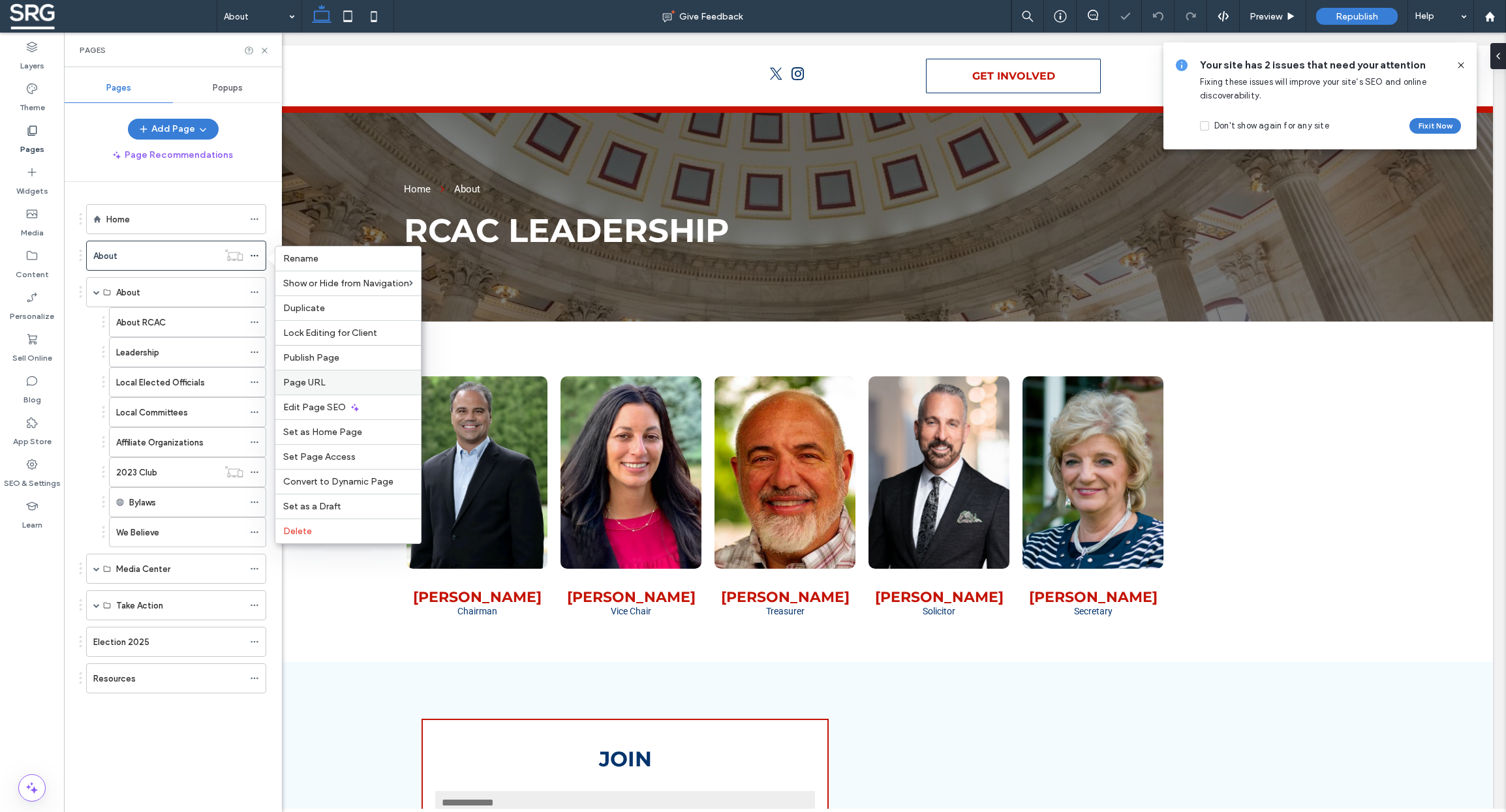
click at [318, 388] on span "Page URL" at bounding box center [304, 382] width 42 height 11
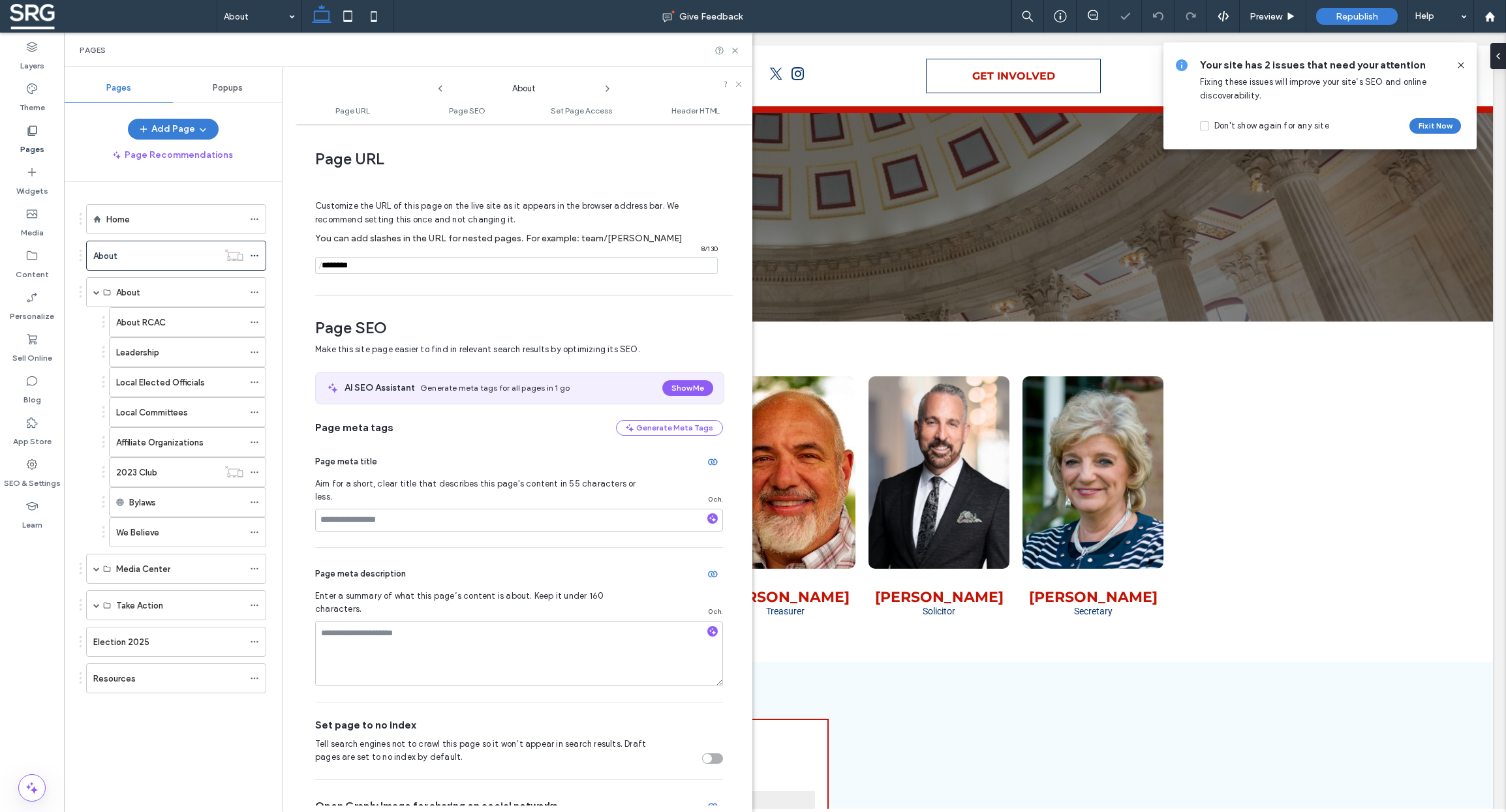
scroll to position [7, 0]
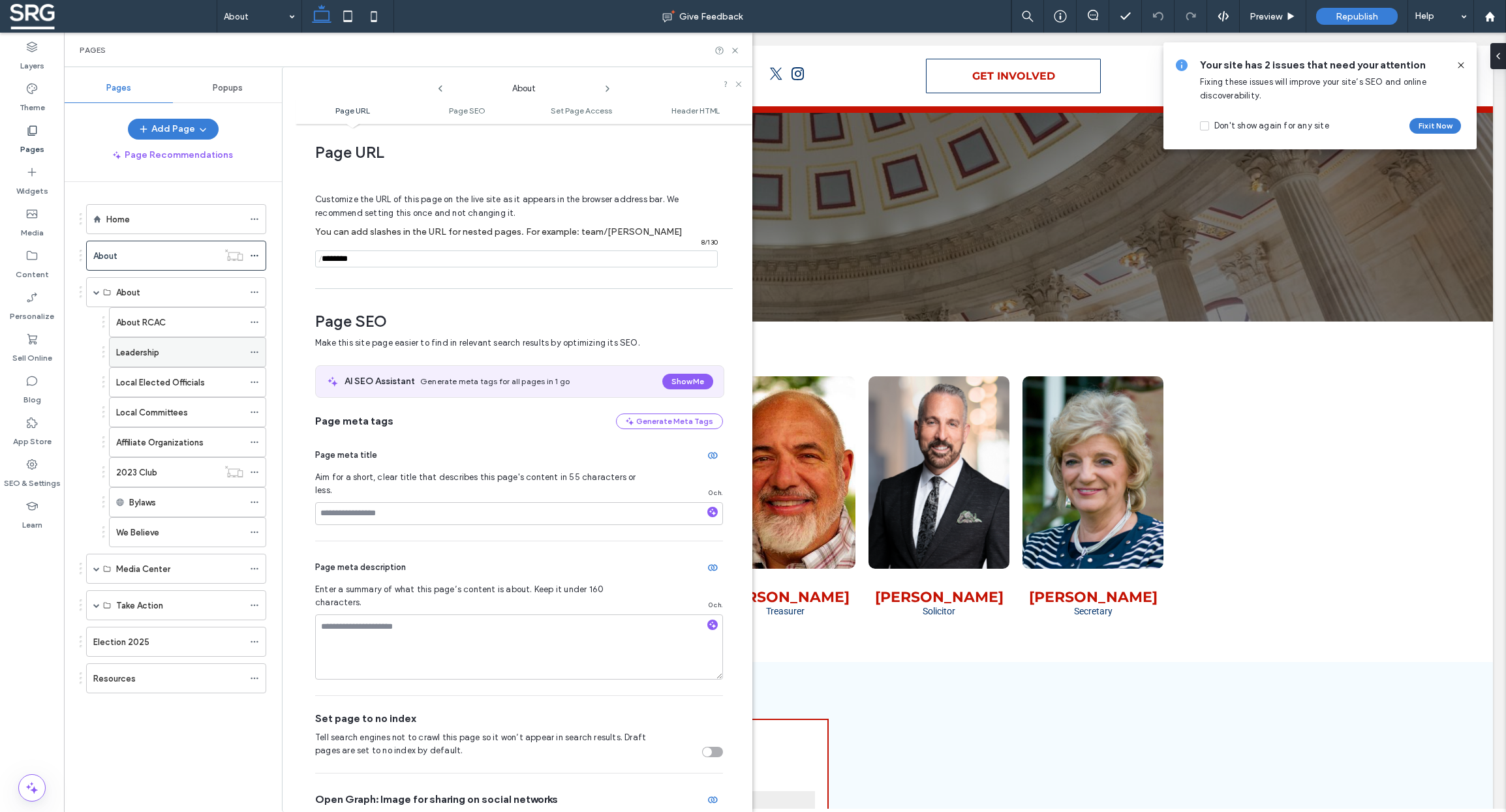
click at [163, 347] on div "Leadership" at bounding box center [180, 352] width 127 height 14
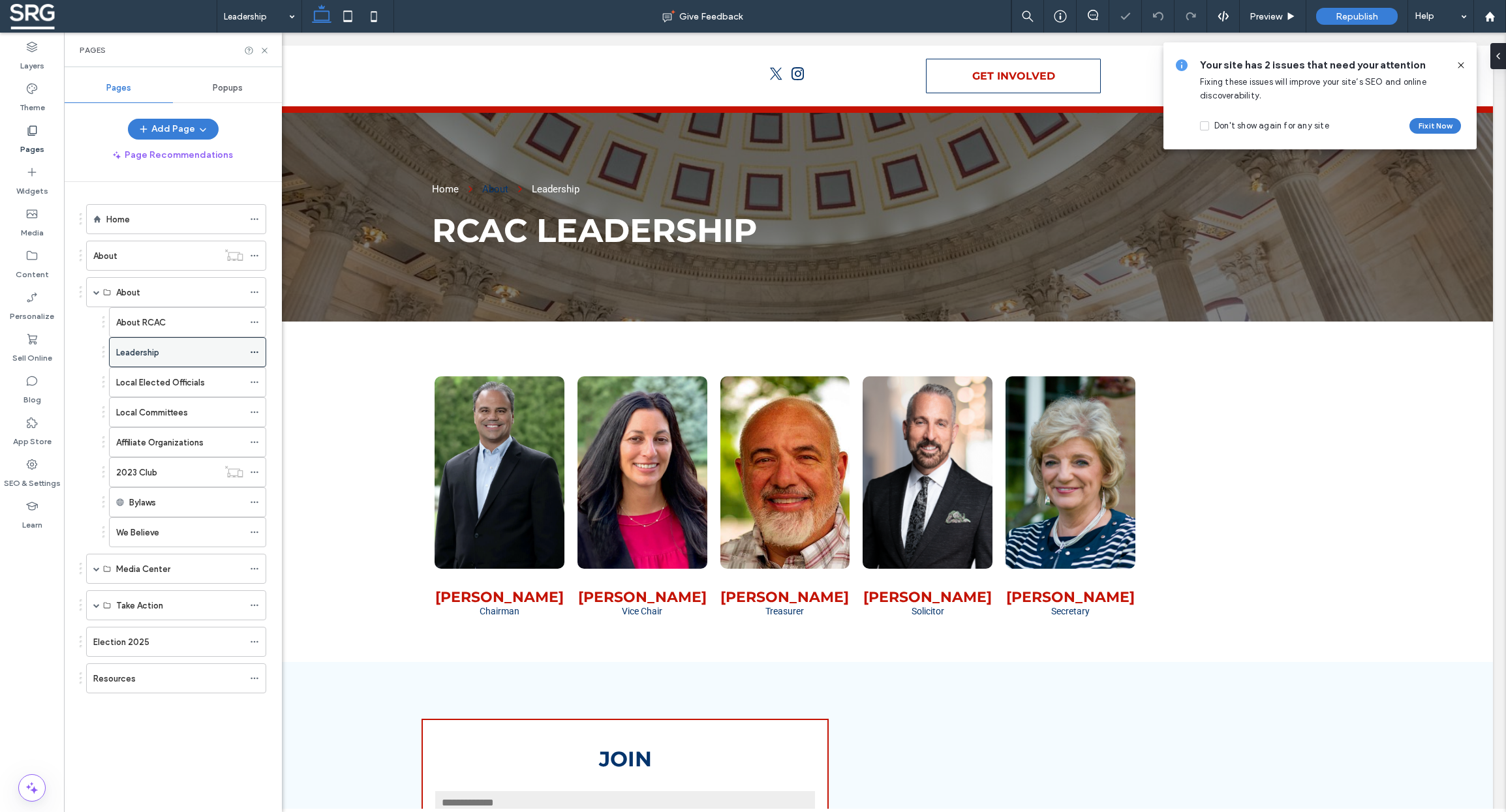
click at [252, 349] on icon at bounding box center [254, 352] width 9 height 9
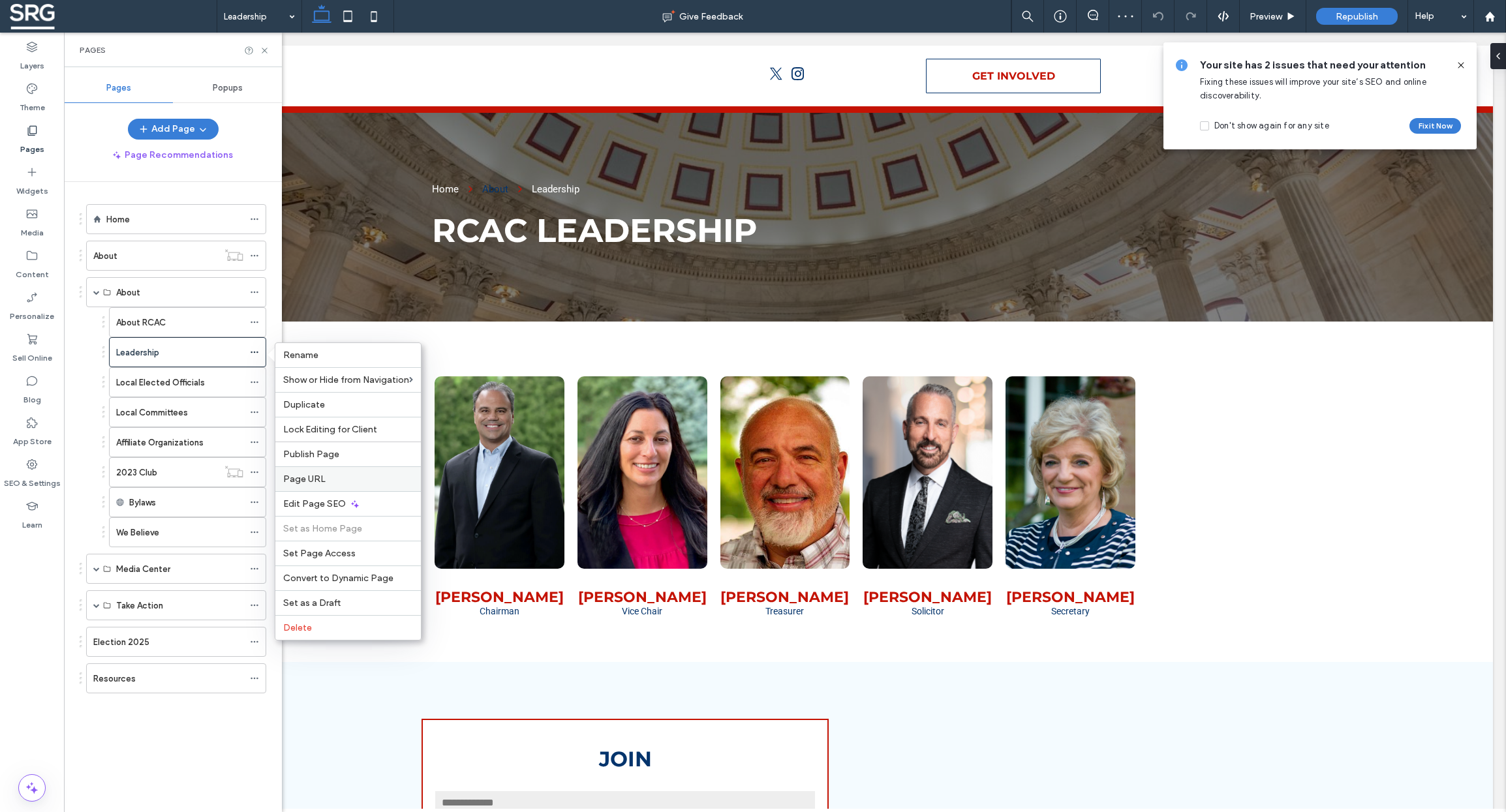
click at [317, 477] on span "Page URL" at bounding box center [304, 479] width 42 height 11
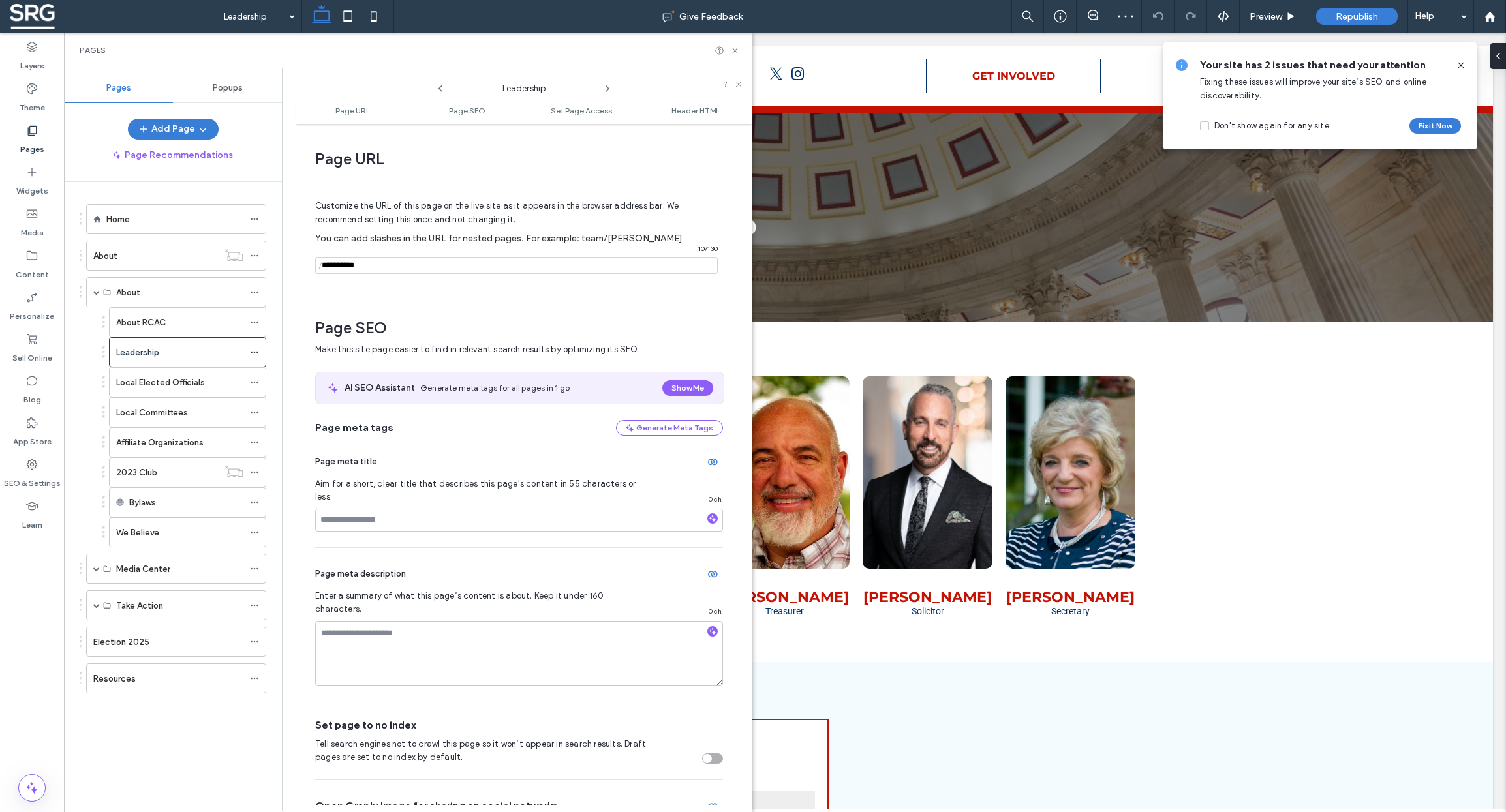
scroll to position [7, 0]
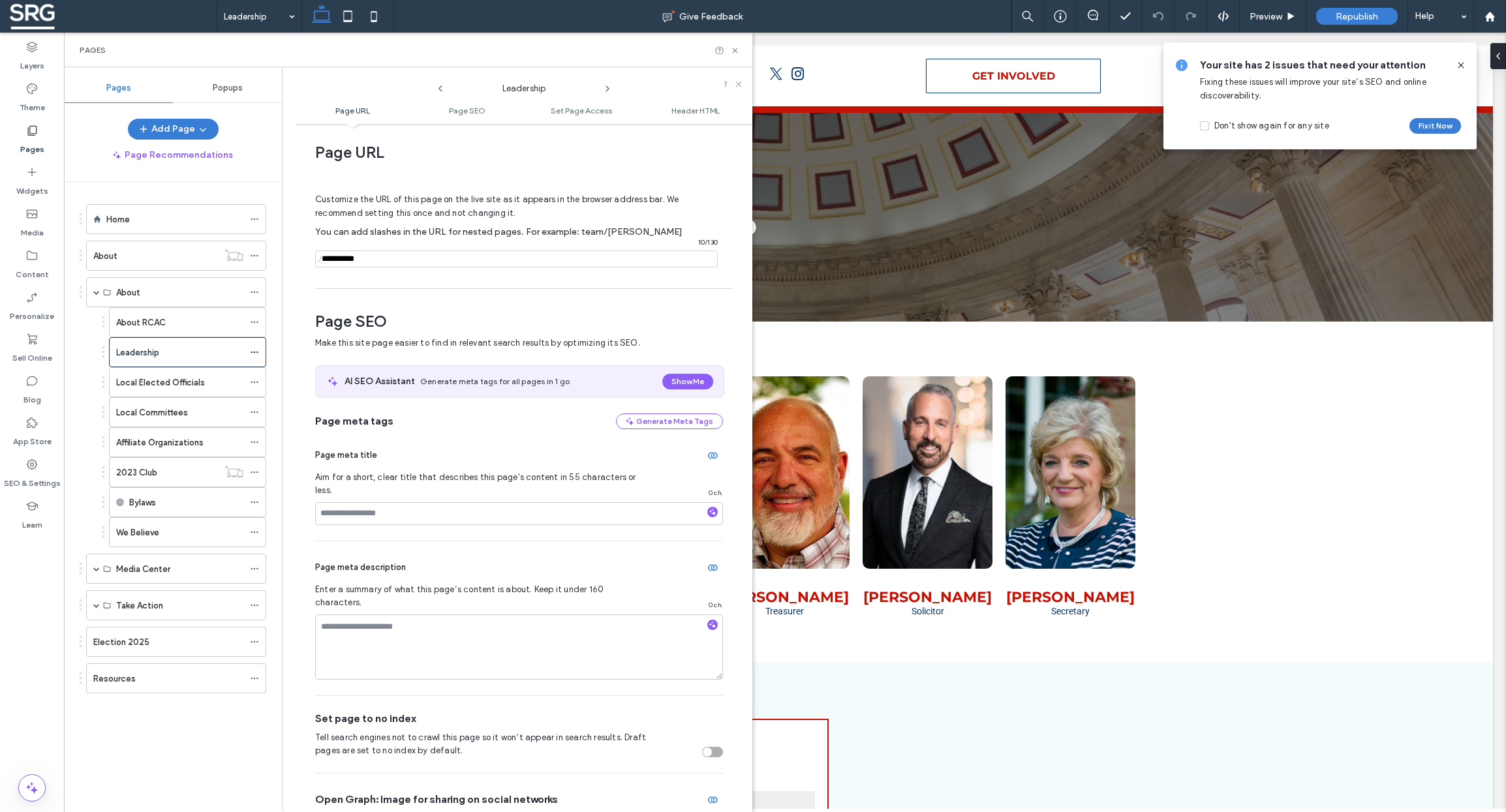
click at [371, 266] on input "notEmpty" at bounding box center [516, 259] width 402 height 17
drag, startPoint x: 366, startPoint y: 264, endPoint x: 348, endPoint y: 264, distance: 18.0
click at [348, 264] on input "notEmpty" at bounding box center [516, 259] width 402 height 17
type input "**********"
click at [307, 267] on div "Page URL Customize the URL of this page on the live site as it appears in the b…" at bounding box center [524, 468] width 456 height 675
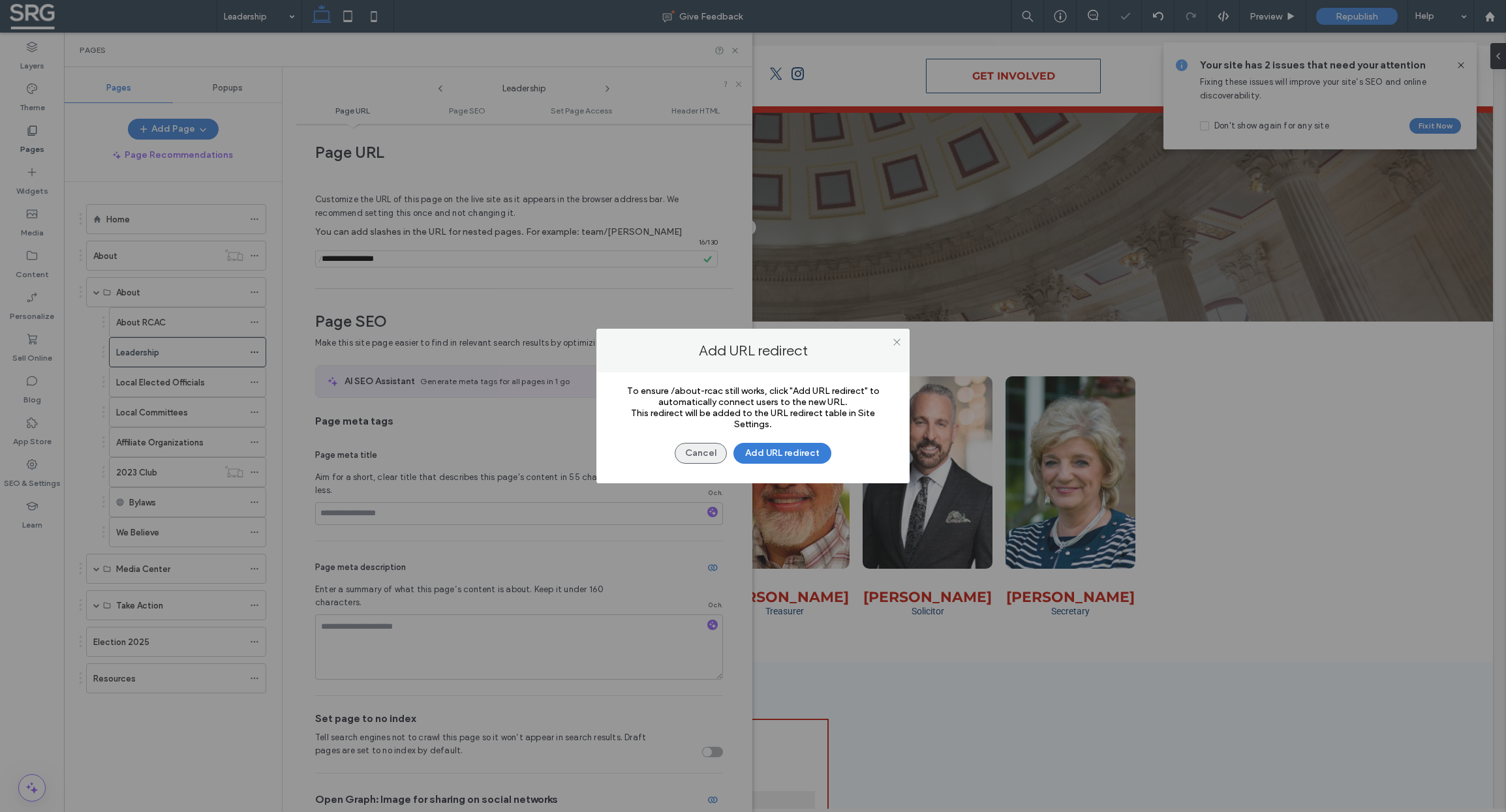
click at [712, 455] on button "Cancel" at bounding box center [700, 453] width 52 height 21
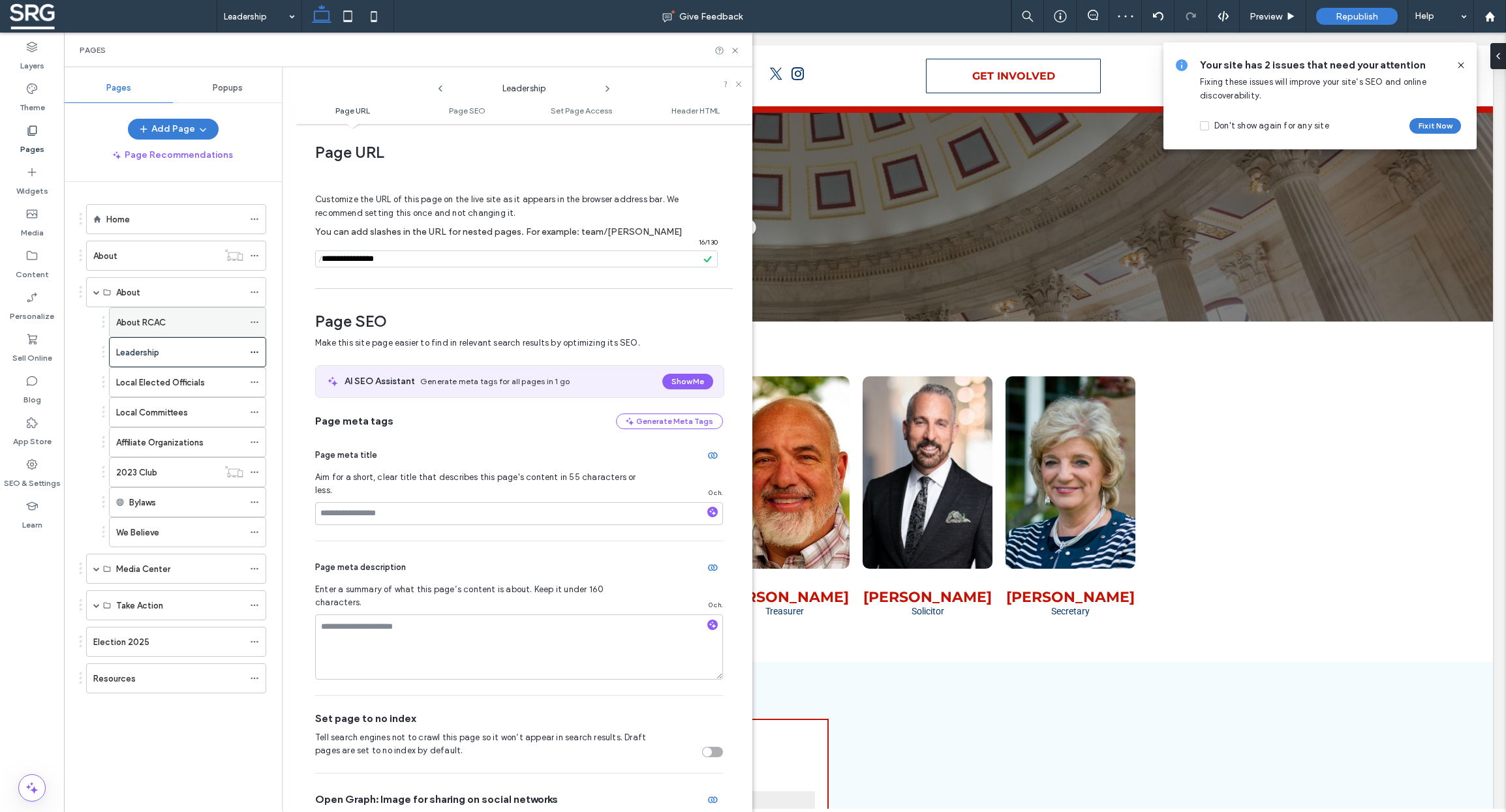
click at [184, 323] on div "About RCAC" at bounding box center [180, 322] width 127 height 14
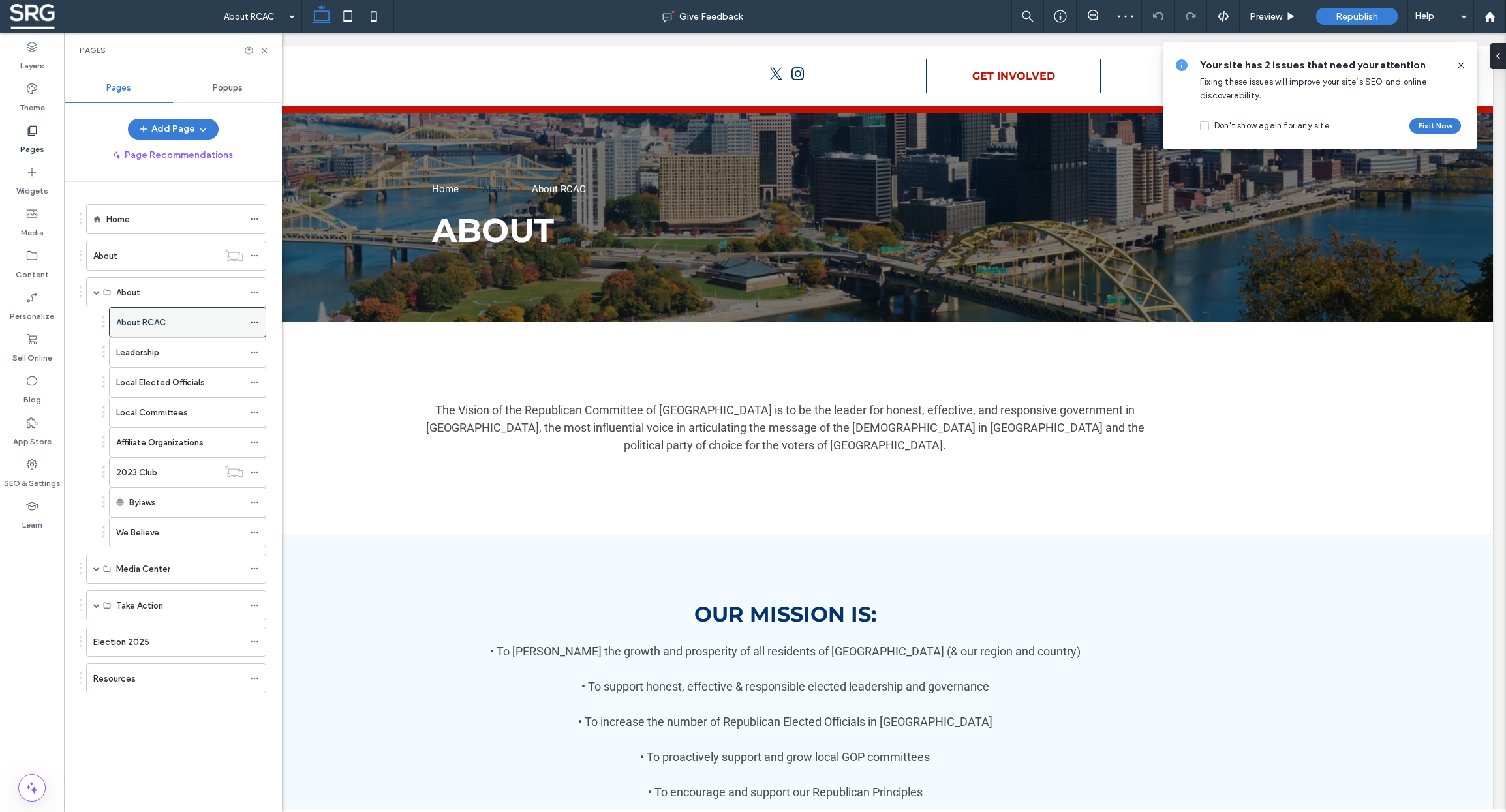
click at [251, 321] on icon at bounding box center [254, 322] width 9 height 9
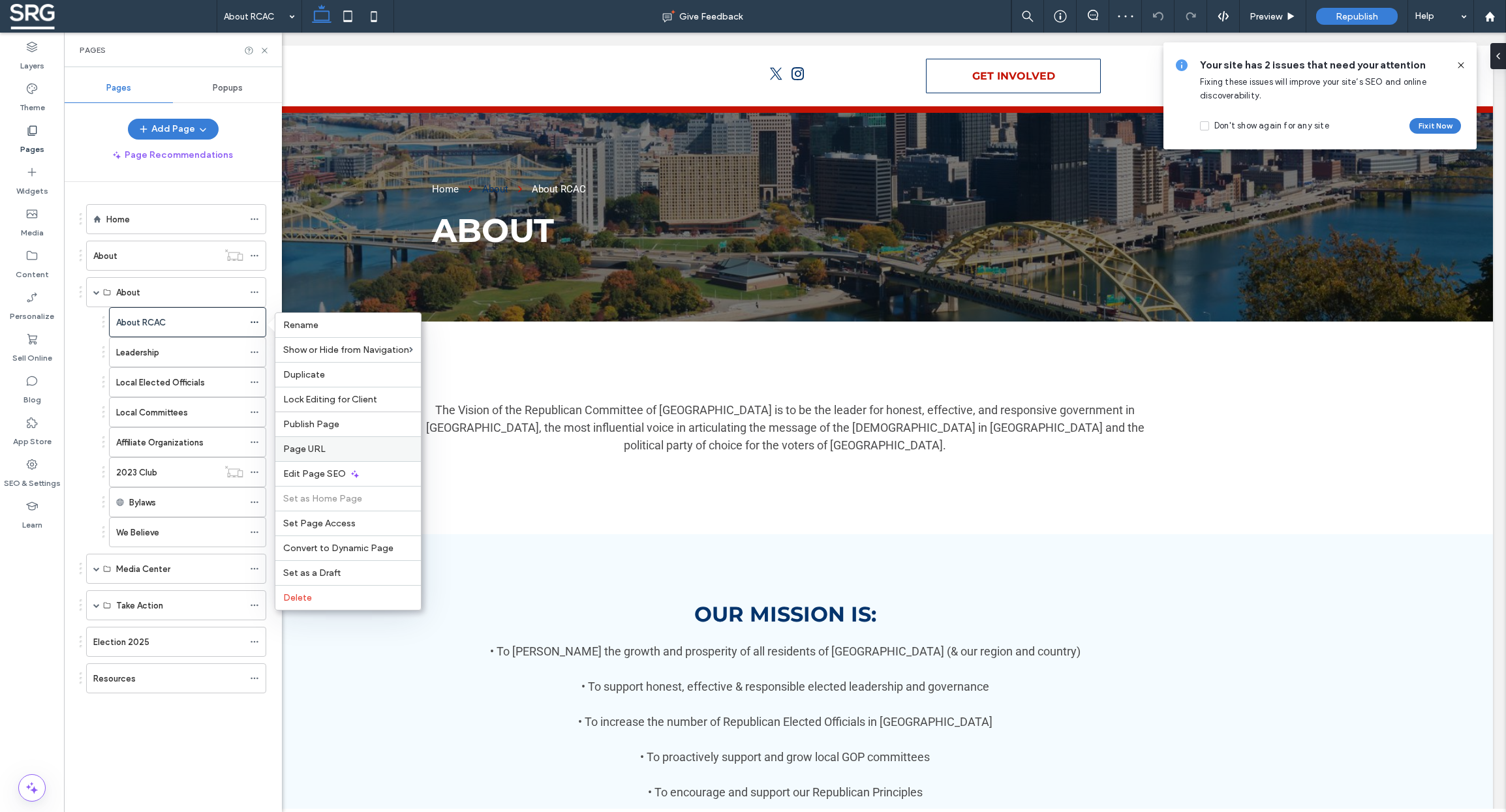
click at [326, 449] on label "Page URL" at bounding box center [348, 449] width 130 height 11
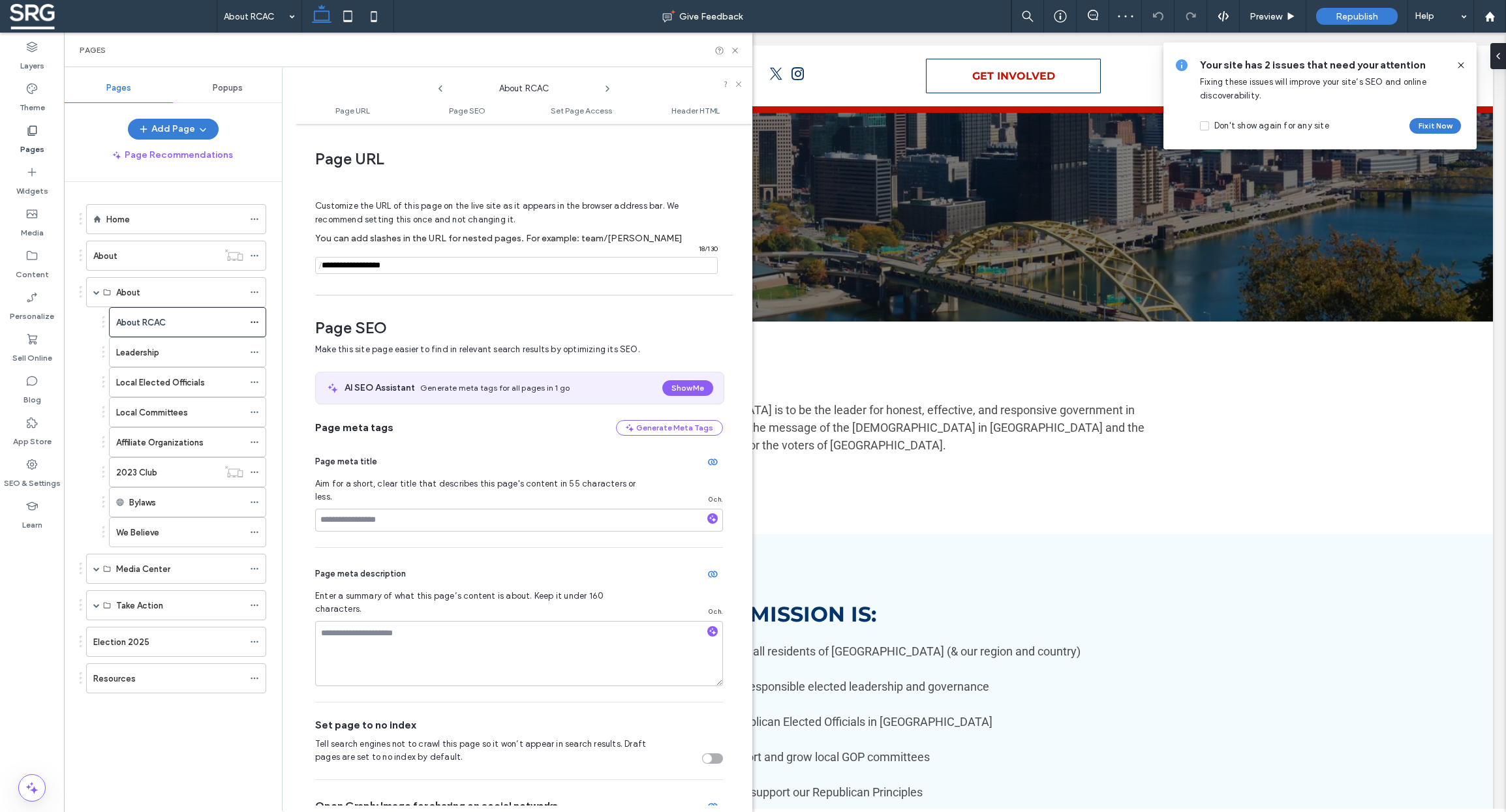
scroll to position [7, 0]
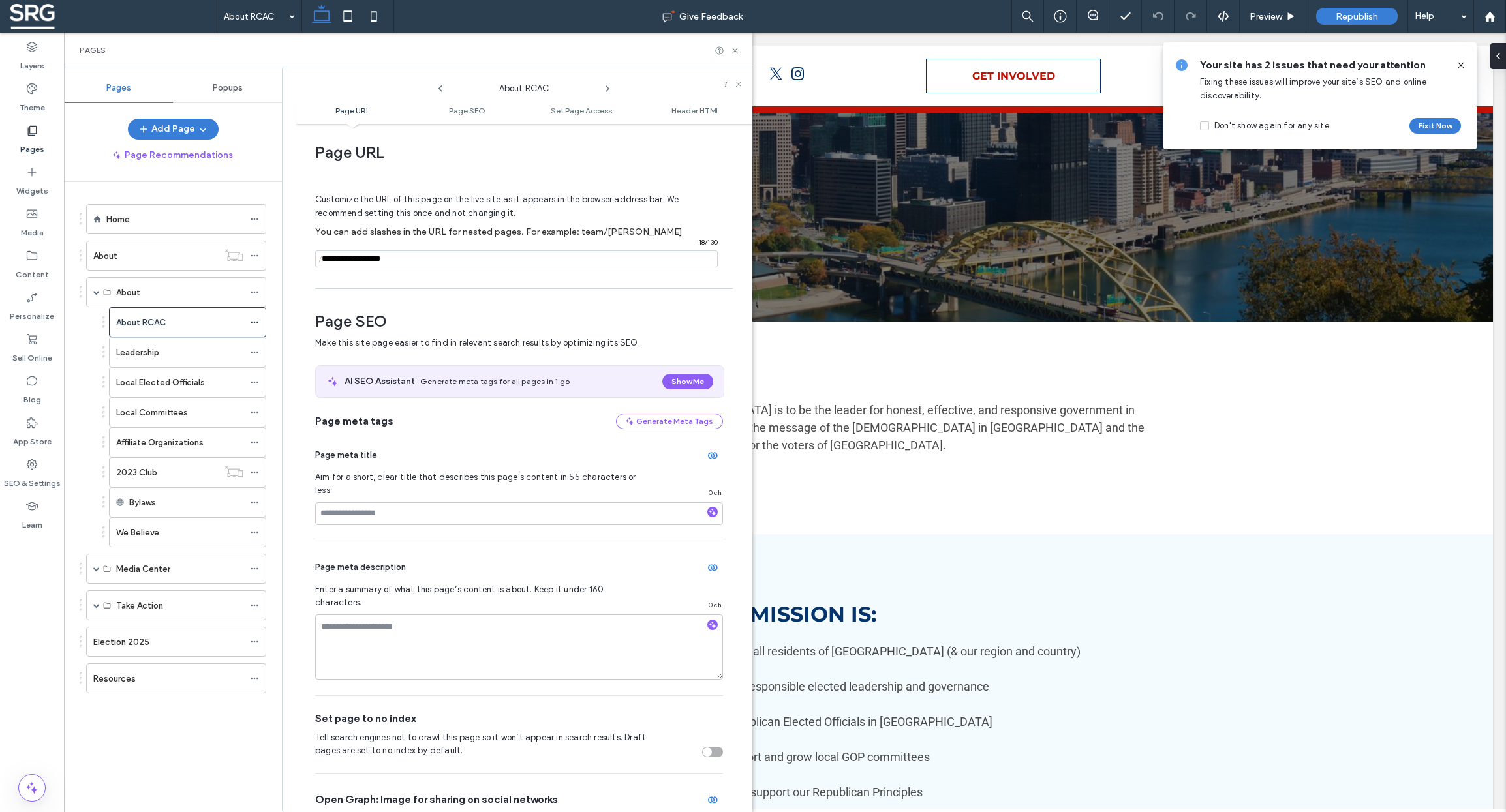
drag, startPoint x: 407, startPoint y: 262, endPoint x: 368, endPoint y: 260, distance: 39.1
click at [368, 260] on input "notEmpty" at bounding box center [516, 259] width 402 height 17
type input "**********"
click at [454, 285] on div "Page URL Customize the URL of this page on the live site as it appears in the b…" at bounding box center [524, 468] width 456 height 675
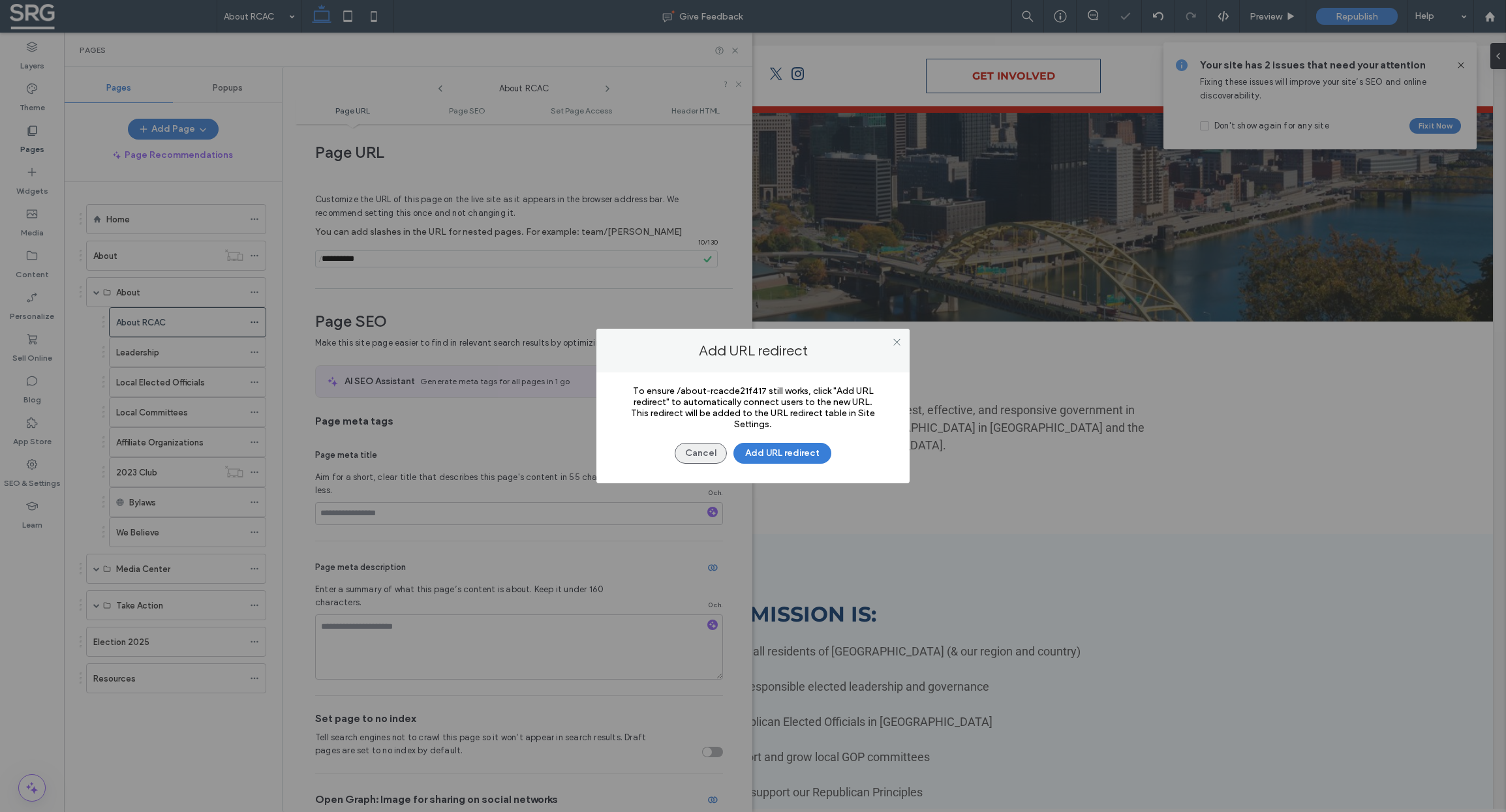
click at [700, 455] on button "Cancel" at bounding box center [700, 453] width 52 height 21
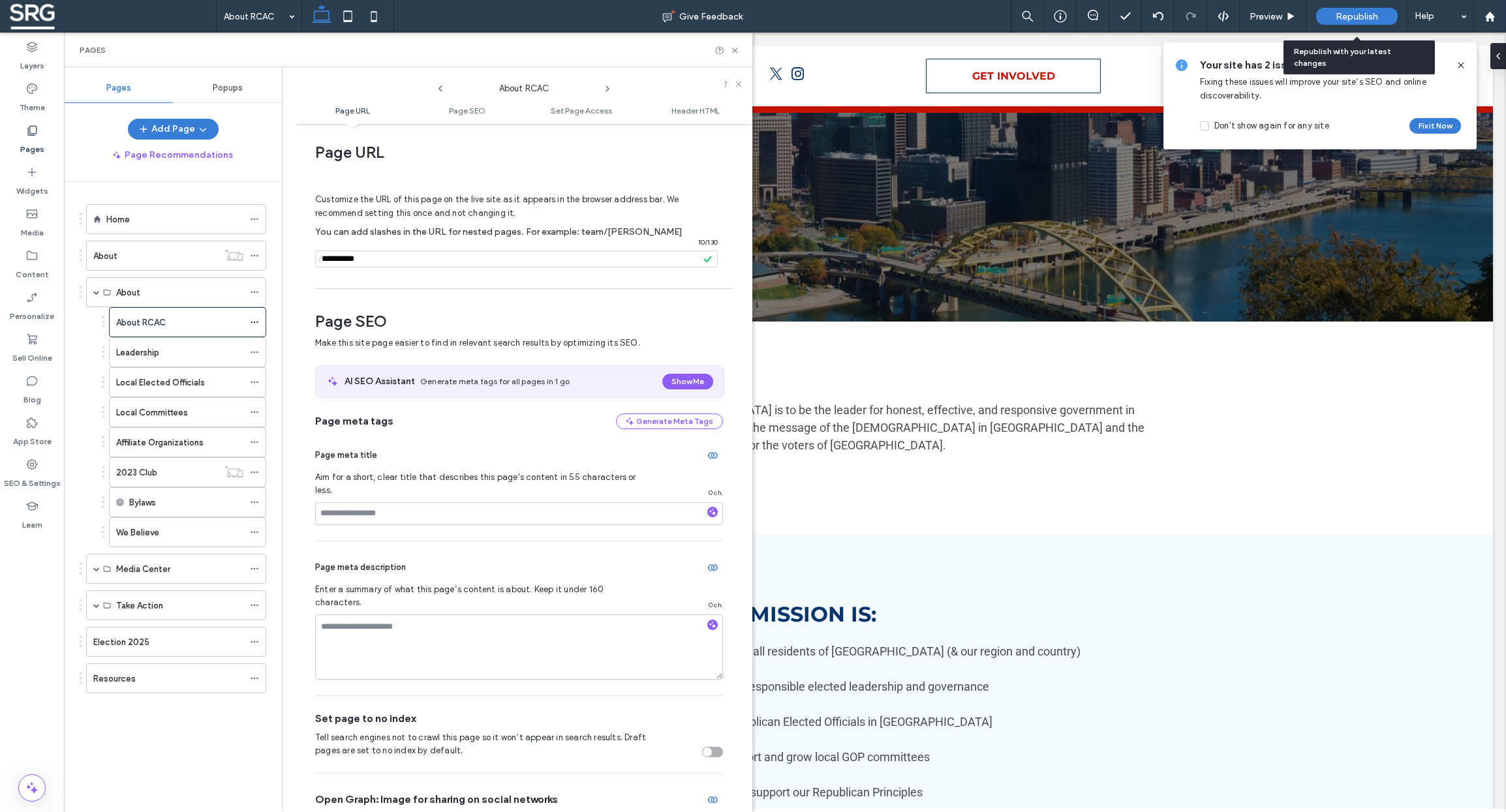
click at [1354, 18] on span "Republish" at bounding box center [1357, 16] width 42 height 11
